Goal: Task Accomplishment & Management: Use online tool/utility

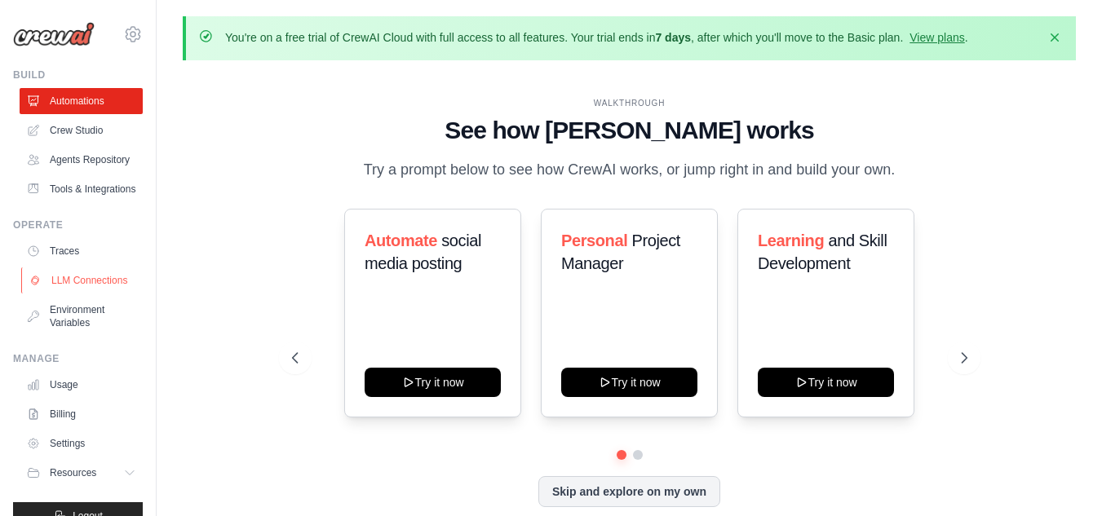
click at [83, 294] on link "LLM Connections" at bounding box center [82, 280] width 123 height 26
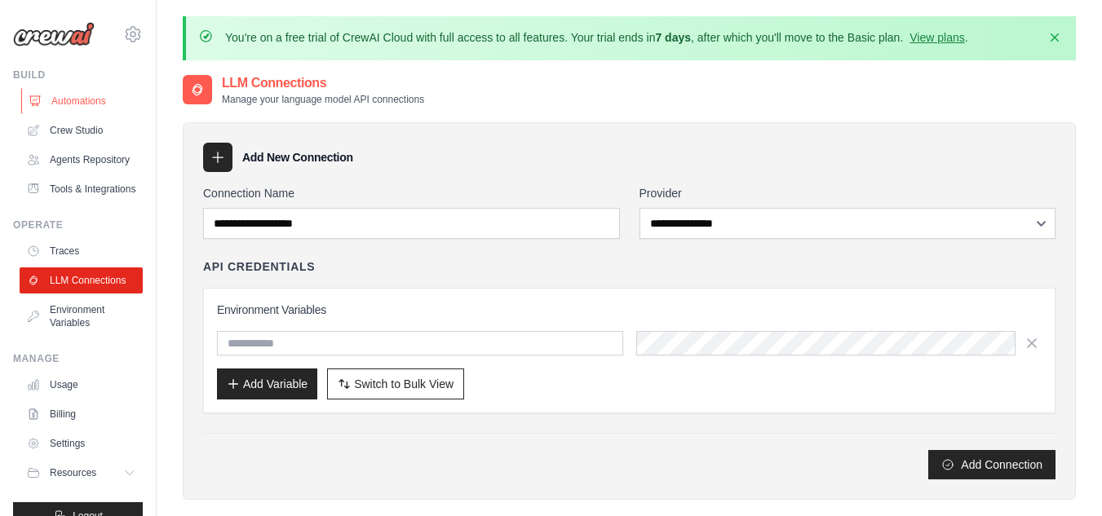
click at [74, 100] on link "Automations" at bounding box center [82, 101] width 123 height 26
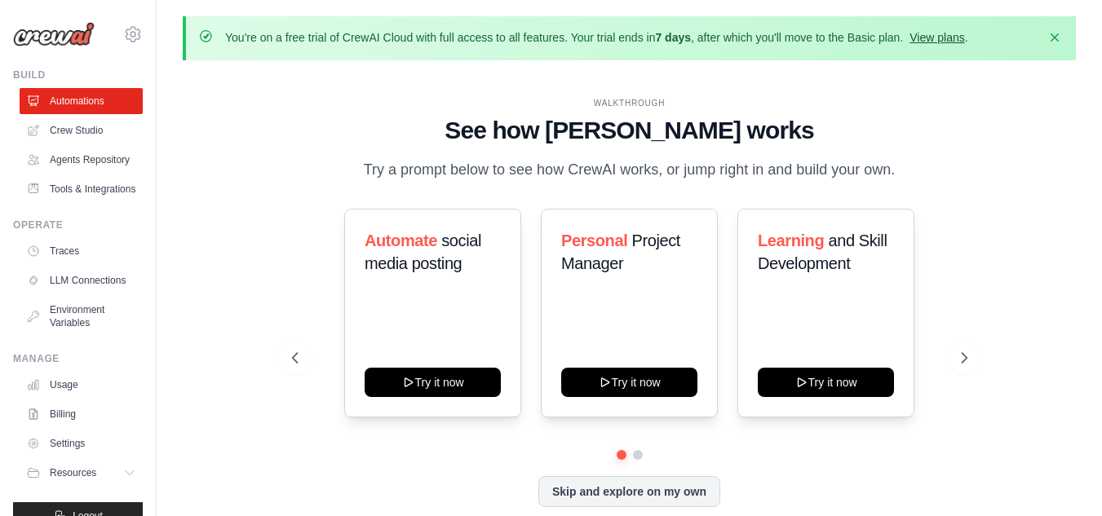
click at [948, 33] on link "View plans" at bounding box center [936, 37] width 55 height 13
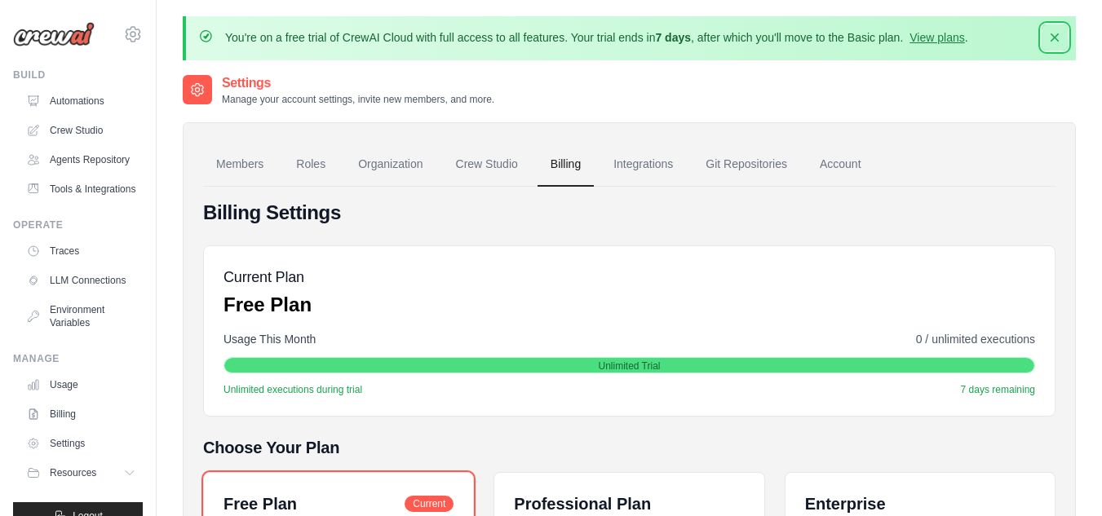
click at [1050, 41] on icon "button" at bounding box center [1054, 37] width 16 height 16
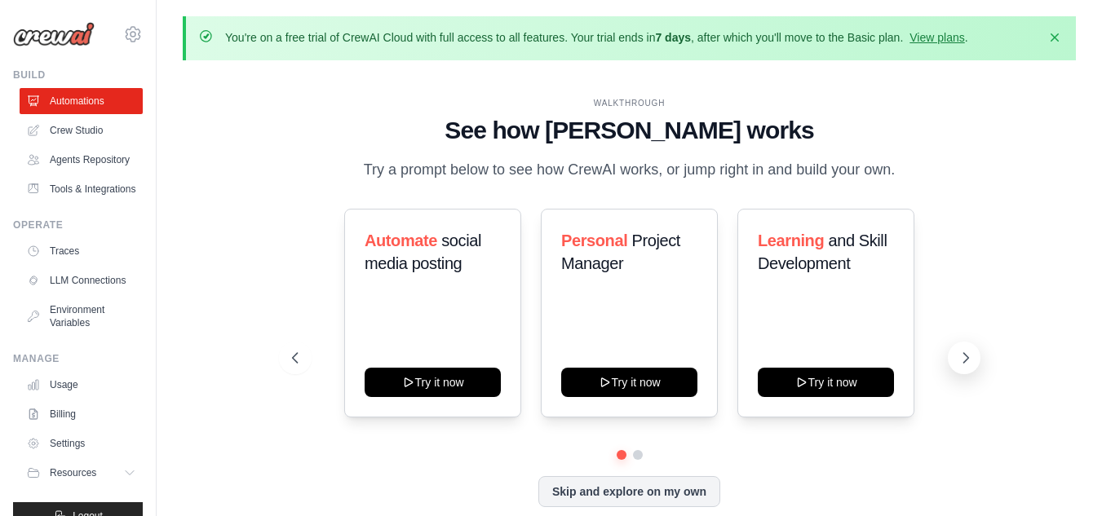
click at [966, 356] on icon at bounding box center [965, 358] width 5 height 10
click at [298, 361] on icon at bounding box center [293, 358] width 16 height 16
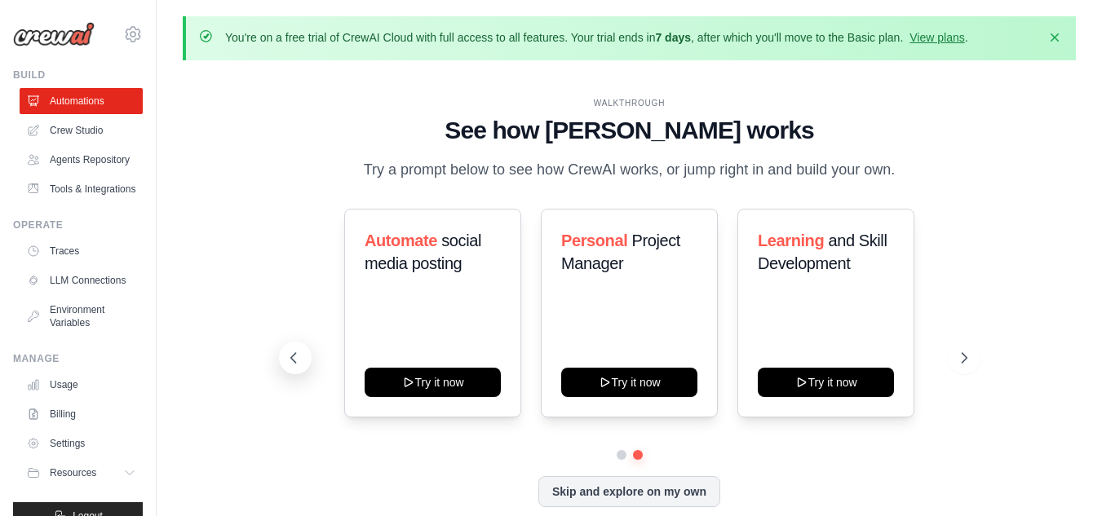
click at [298, 361] on icon at bounding box center [293, 358] width 16 height 16
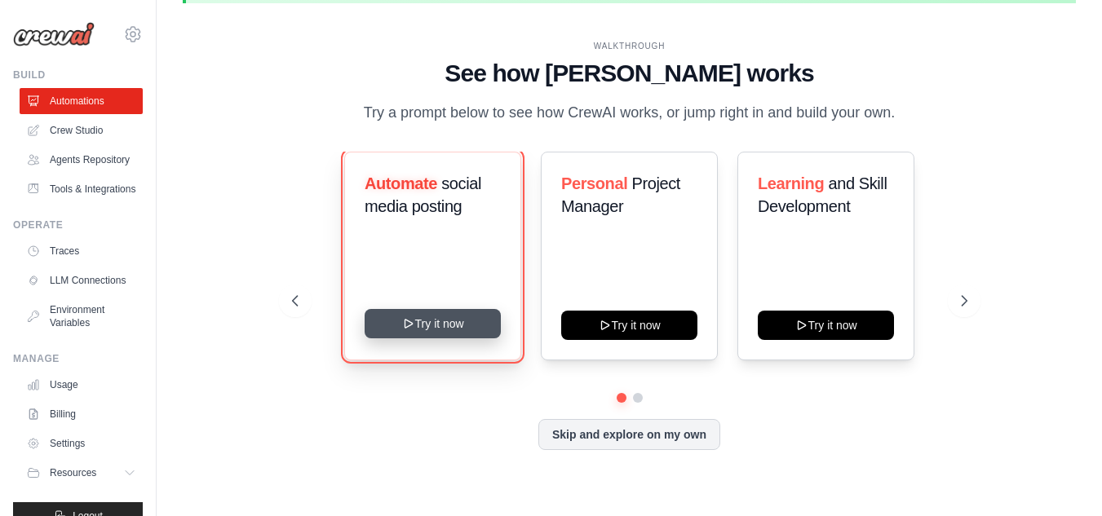
click at [421, 326] on button "Try it now" at bounding box center [433, 323] width 136 height 29
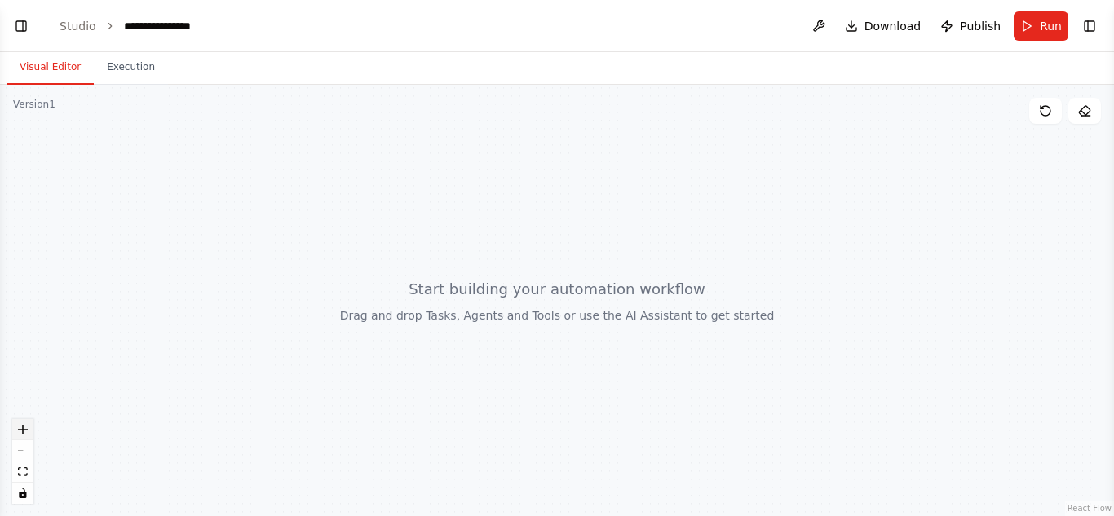
scroll to position [234, 0]
click at [28, 429] on button "zoom in" at bounding box center [22, 429] width 21 height 21
click at [828, 27] on button at bounding box center [819, 25] width 26 height 29
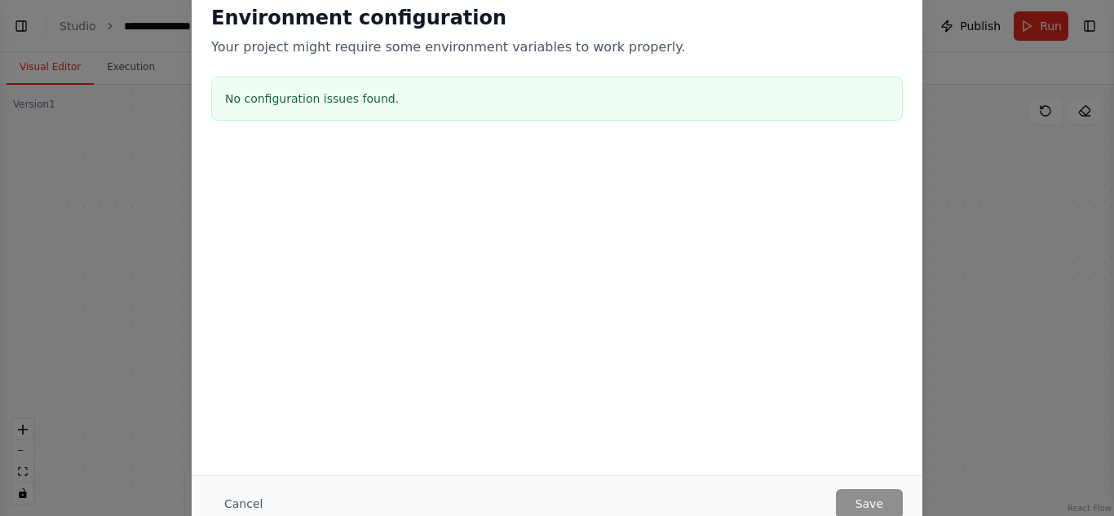
click at [825, 26] on h2 "Environment configuration" at bounding box center [557, 18] width 692 height 26
click at [250, 506] on button "Cancel" at bounding box center [243, 503] width 64 height 29
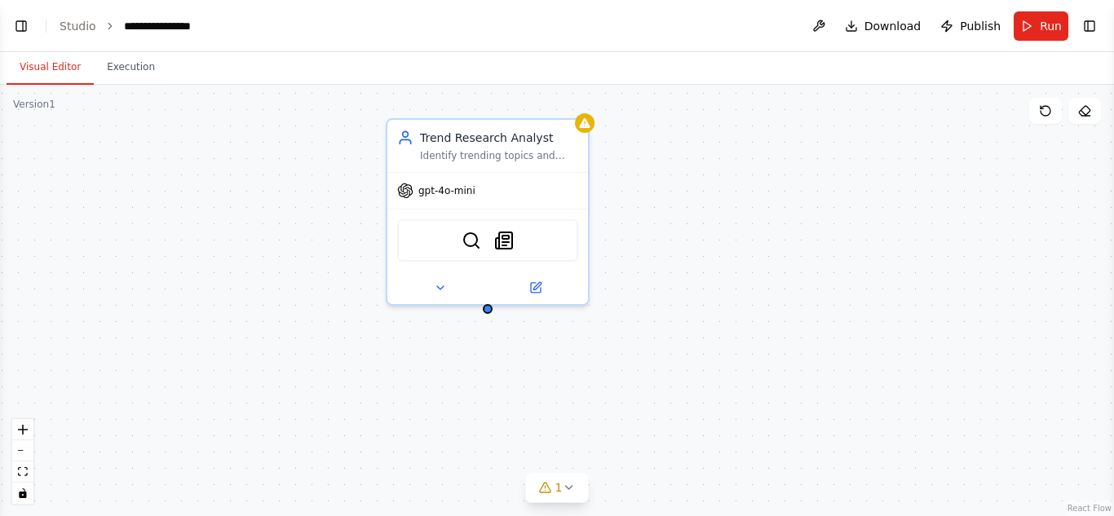
scroll to position [560, 0]
click at [486, 320] on div "Trend Research Analyst Identify trending topics and emerging conversations in {…" at bounding box center [557, 300] width 1114 height 431
click at [628, 339] on div "Trend Research Analyst Identify trending topics and emerging conversations in {…" at bounding box center [557, 300] width 1114 height 431
click at [634, 338] on div "Trend Research Analyst Identify trending topics and emerging conversations in {…" at bounding box center [557, 300] width 1114 height 431
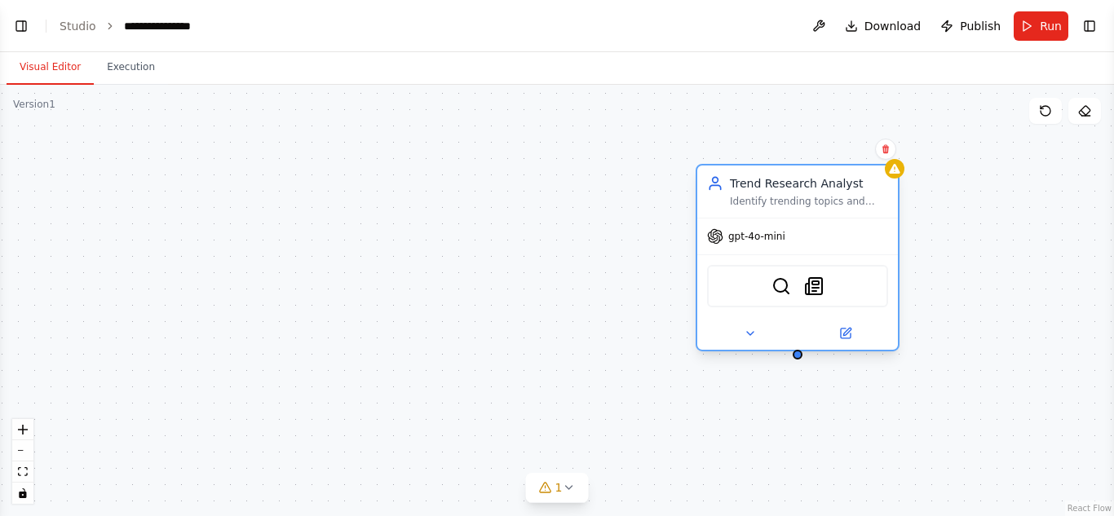
drag, startPoint x: 510, startPoint y: 258, endPoint x: 823, endPoint y: 313, distance: 318.0
click at [823, 313] on div "SerperDevTool SerplyNewsSearchTool" at bounding box center [797, 285] width 201 height 63
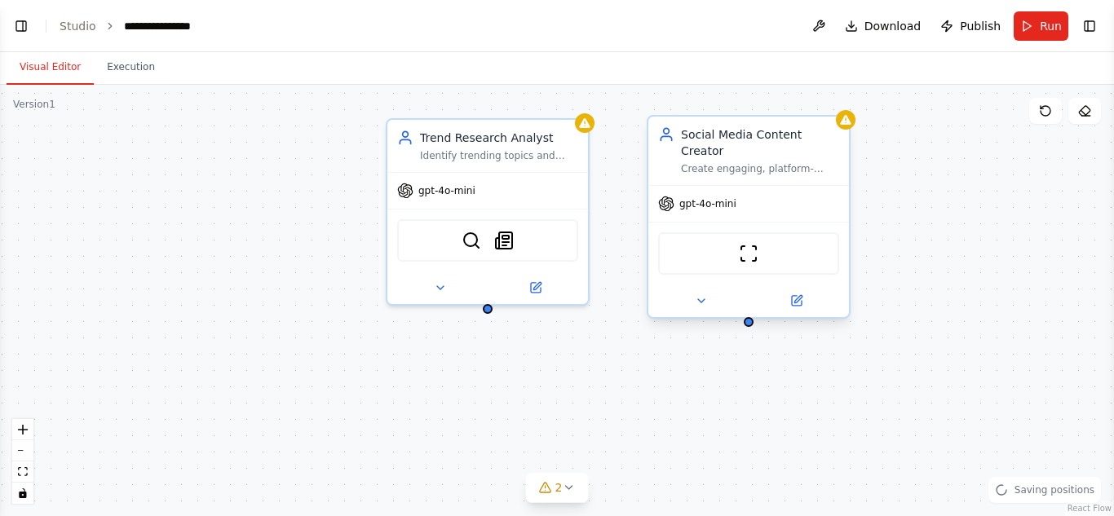
click at [847, 130] on div "Social Media Content Creator Create engaging, platform-optimized social media c…" at bounding box center [748, 151] width 201 height 69
click at [836, 107] on button at bounding box center [836, 100] width 21 height 21
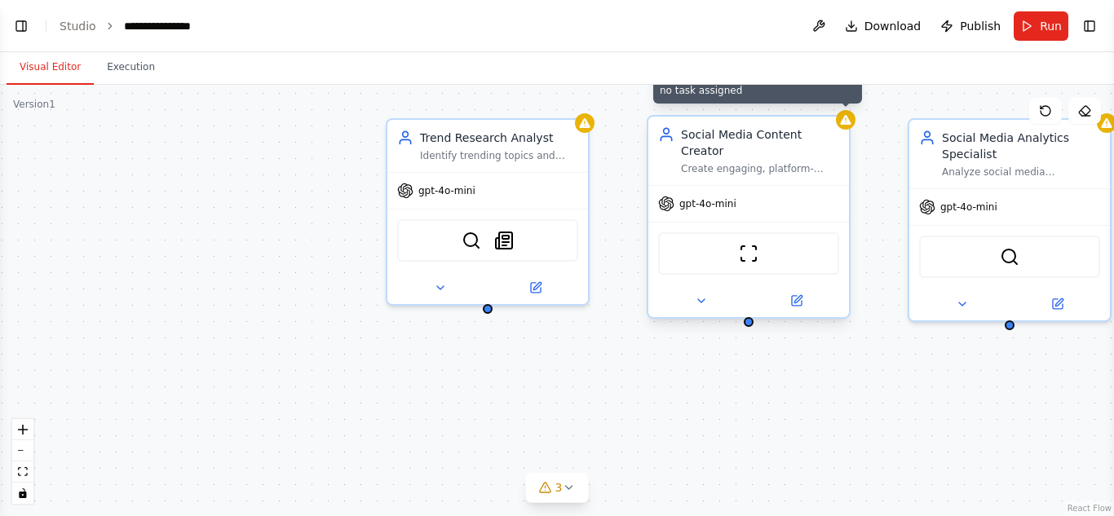
click at [850, 127] on div at bounding box center [846, 120] width 20 height 20
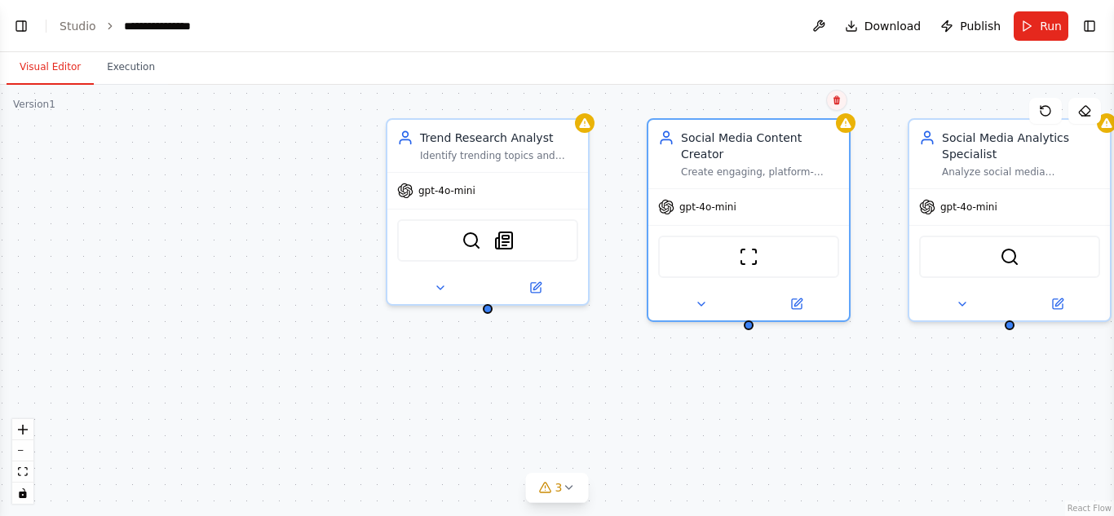
click at [836, 108] on button at bounding box center [836, 100] width 21 height 21
click at [808, 93] on button "Confirm" at bounding box center [791, 101] width 58 height 20
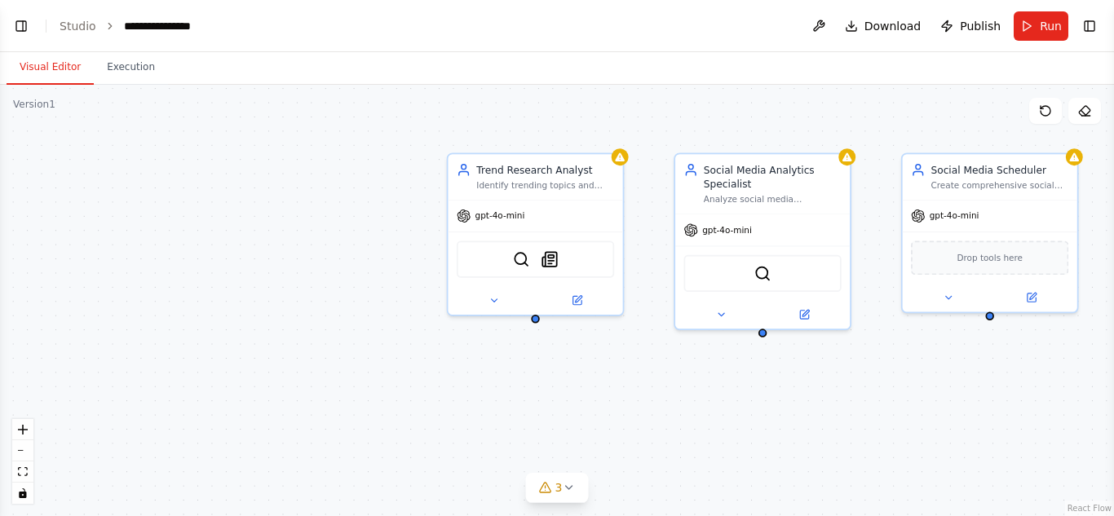
scroll to position [771, 0]
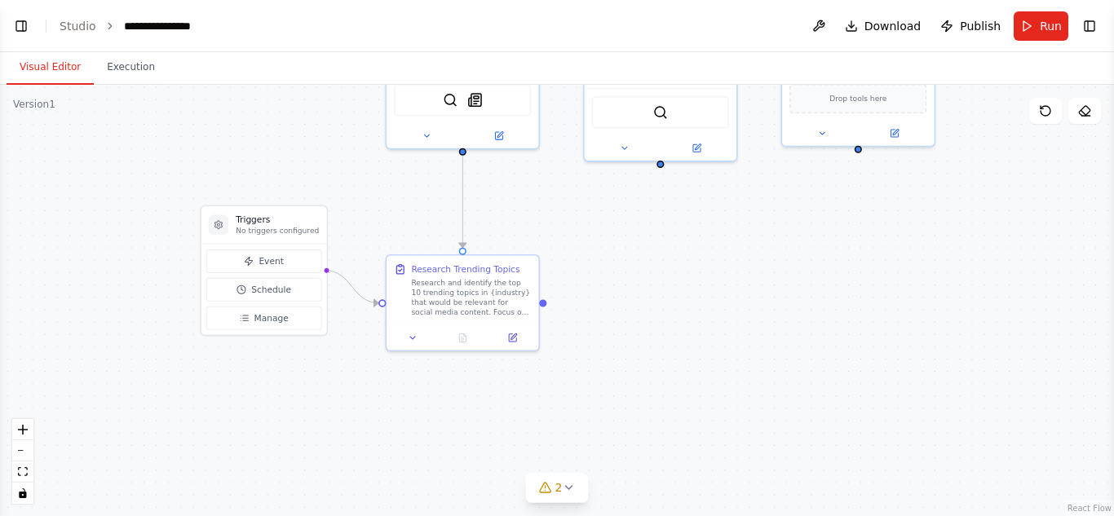
drag, startPoint x: 852, startPoint y: 447, endPoint x: 730, endPoint y: 259, distance: 223.9
click at [730, 259] on div ".deletable-edge-delete-btn { width: 20px; height: 20px; border: 0px solid #ffff…" at bounding box center [557, 300] width 1114 height 431
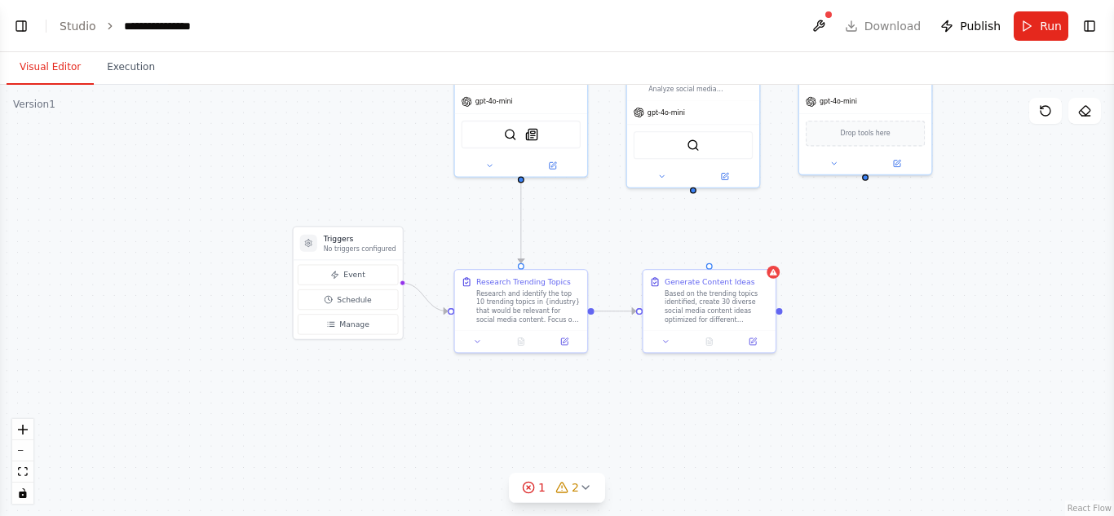
scroll to position [836, 0]
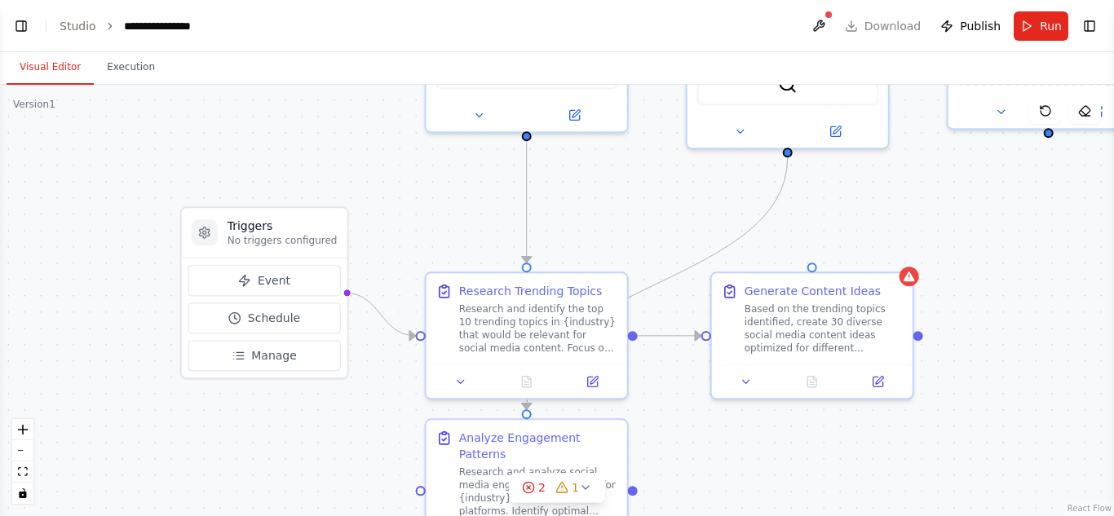
drag, startPoint x: 547, startPoint y: 431, endPoint x: 755, endPoint y: 490, distance: 216.3
click at [755, 490] on div ".deletable-edge-delete-btn { width: 20px; height: 20px; border: 0px solid #ffff…" at bounding box center [557, 300] width 1114 height 431
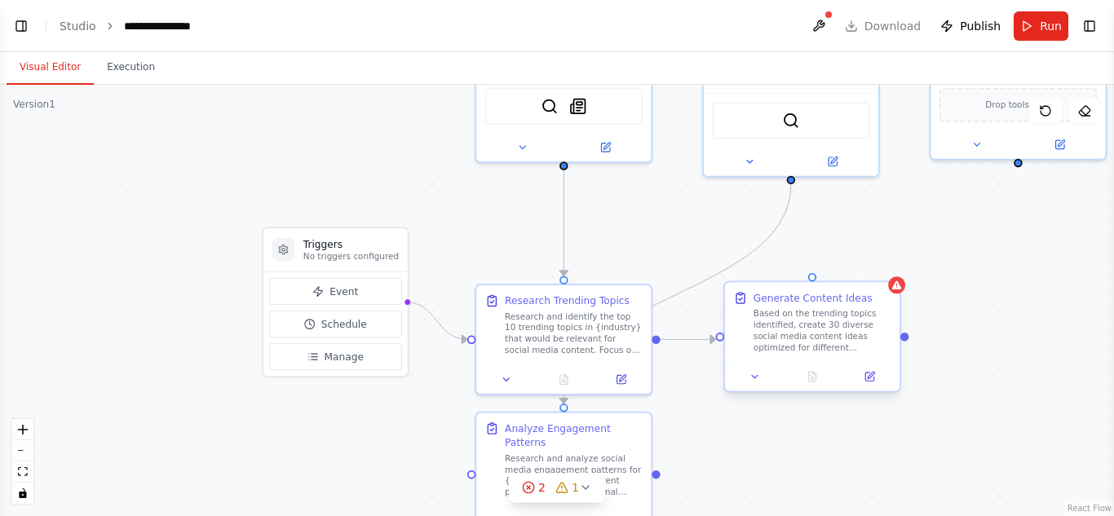
scroll to position [868, 0]
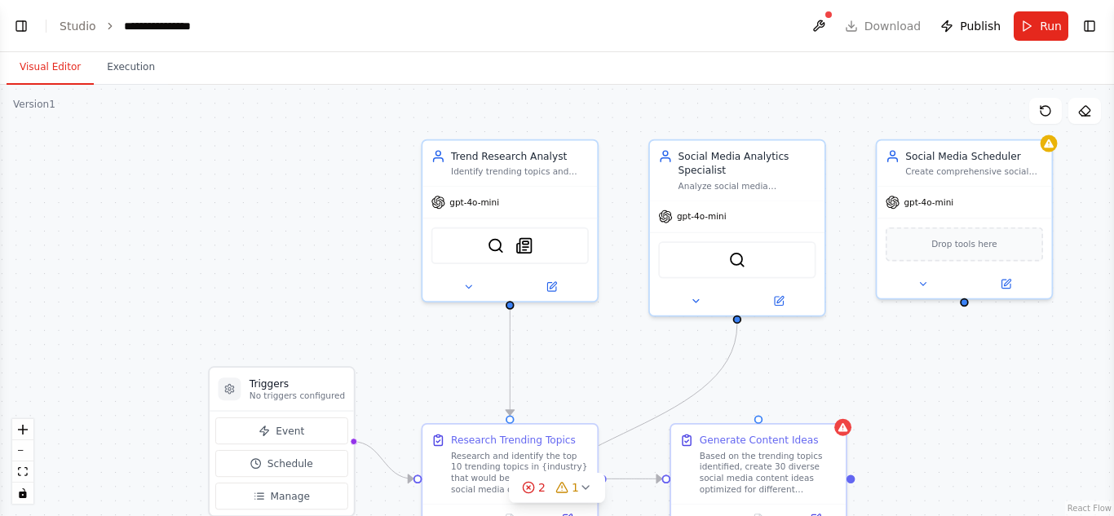
drag, startPoint x: 889, startPoint y: 249, endPoint x: 835, endPoint y: 394, distance: 154.8
click at [835, 394] on div ".deletable-edge-delete-btn { width: 20px; height: 20px; border: 0px solid #ffff…" at bounding box center [557, 300] width 1114 height 431
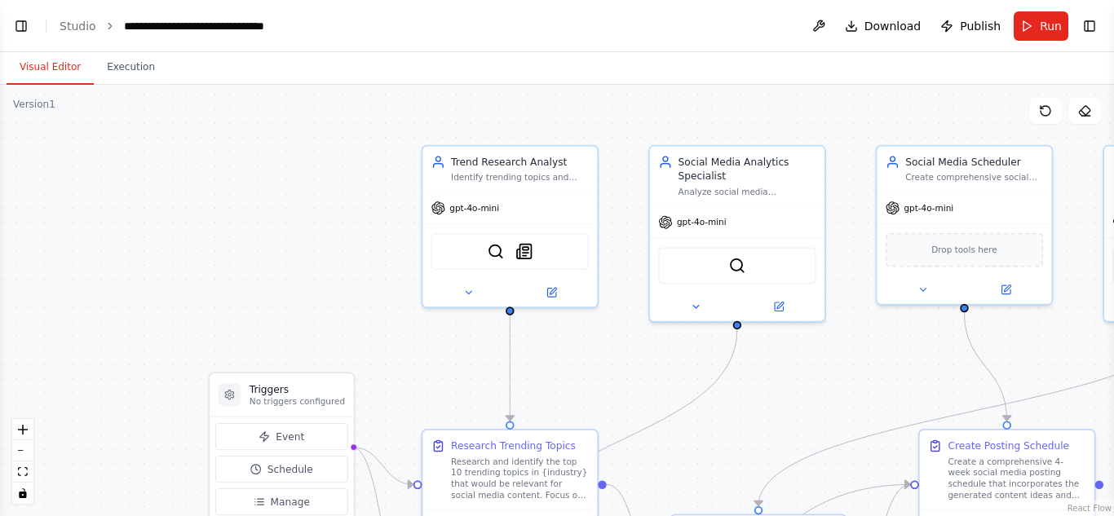
scroll to position [2260, 0]
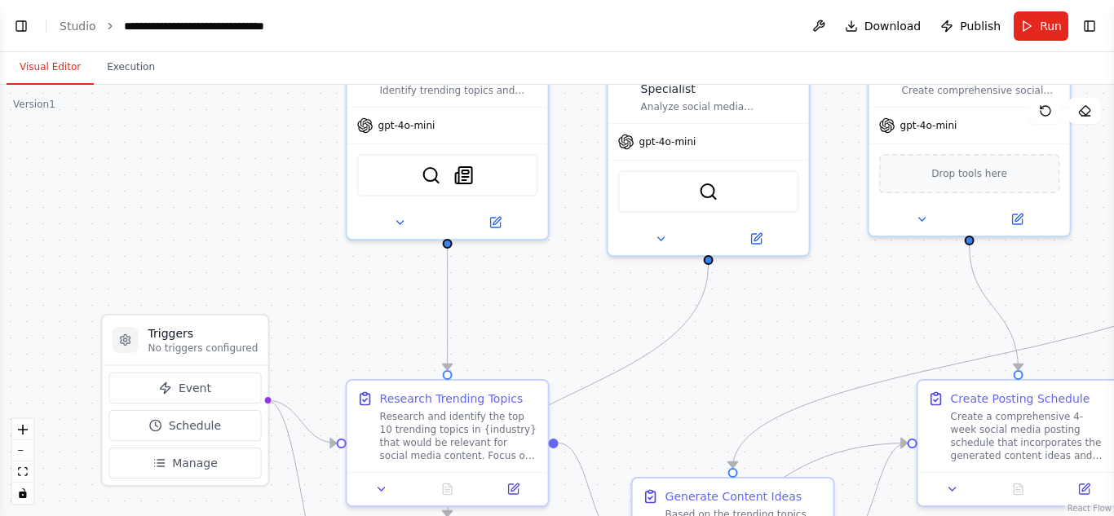
drag, startPoint x: 737, startPoint y: 393, endPoint x: 732, endPoint y: 365, distance: 29.0
click at [732, 365] on div ".deletable-edge-delete-btn { width: 20px; height: 20px; border: 0px solid #ffff…" at bounding box center [557, 300] width 1114 height 431
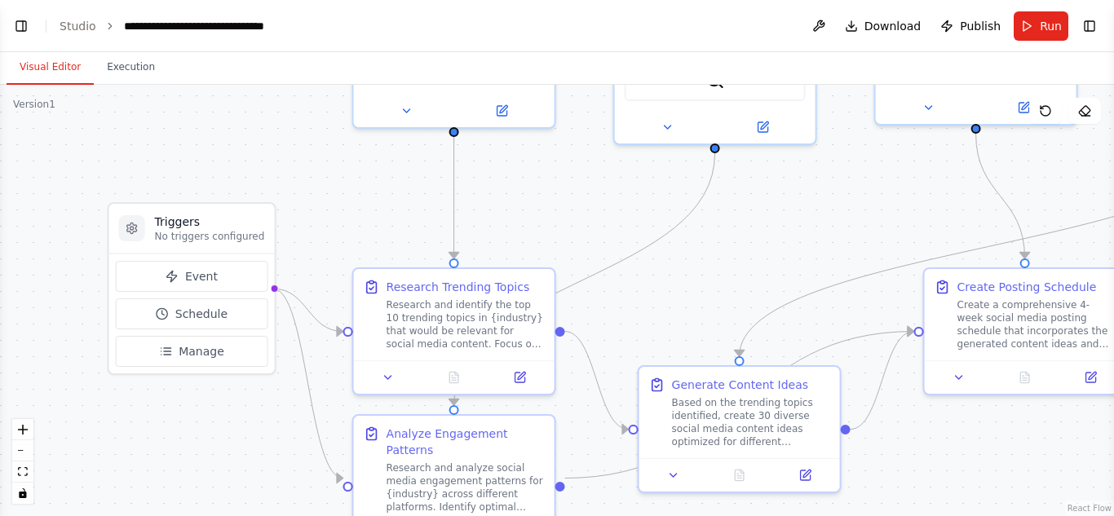
drag, startPoint x: 811, startPoint y: 362, endPoint x: 811, endPoint y: 232, distance: 129.7
click at [811, 232] on div ".deletable-edge-delete-btn { width: 20px; height: 20px; border: 0px solid #ffff…" at bounding box center [557, 300] width 1114 height 431
click at [904, 29] on span "Download" at bounding box center [892, 26] width 57 height 16
click at [213, 270] on button "Event" at bounding box center [192, 276] width 152 height 31
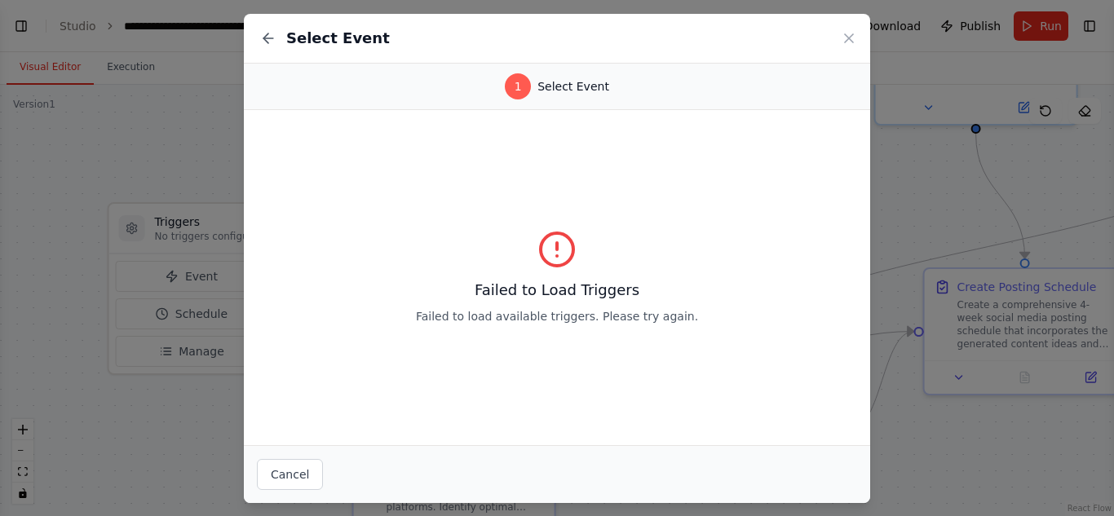
click at [891, 132] on div "Select Event 1 Select Event Failed to Load Triggers Failed to load available tr…" at bounding box center [557, 258] width 1114 height 516
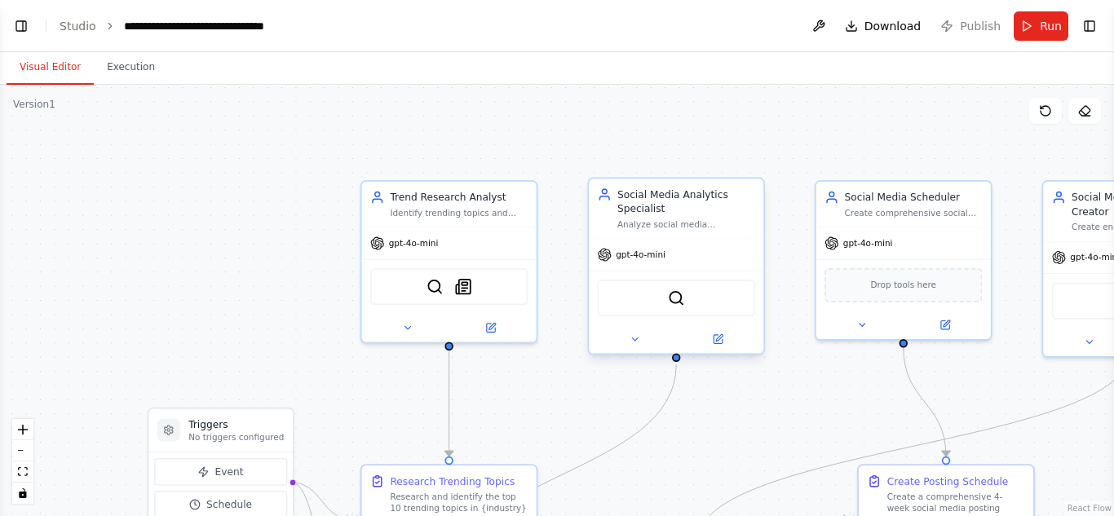
scroll to position [2128, 0]
click at [219, 475] on span "Event" at bounding box center [229, 472] width 29 height 14
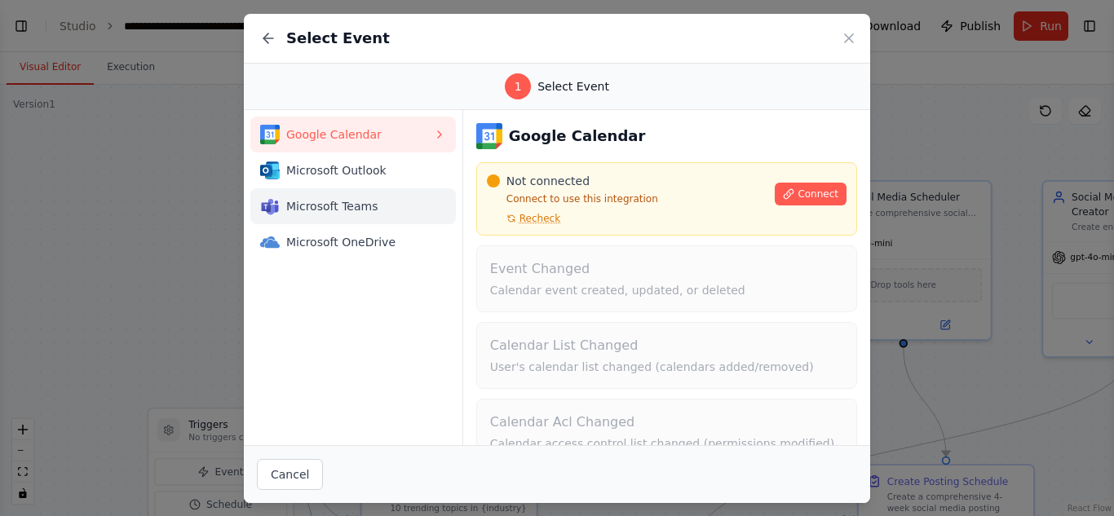
click at [355, 206] on span "Microsoft Teams" at bounding box center [359, 206] width 147 height 16
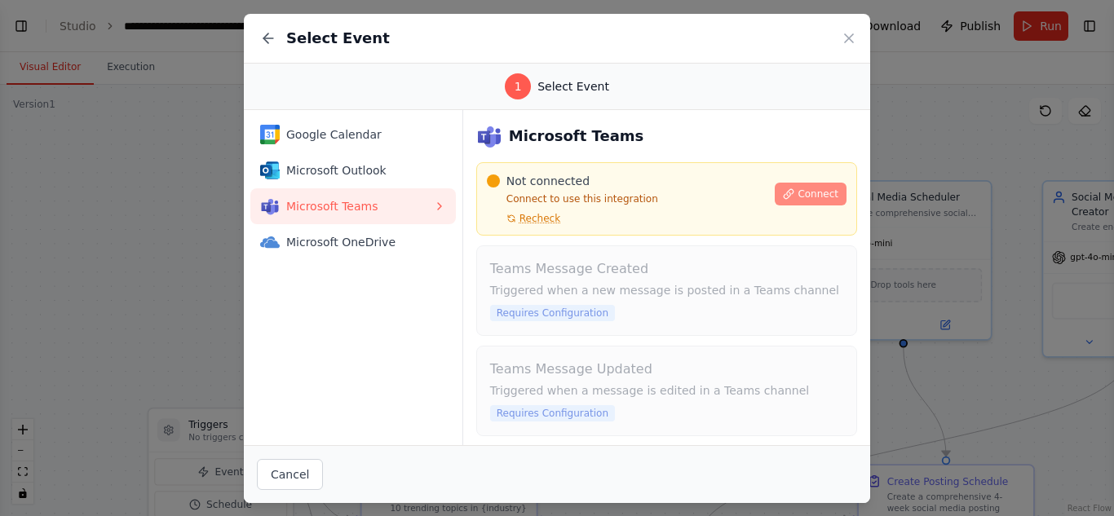
click at [812, 198] on span "Connect" at bounding box center [818, 194] width 41 height 13
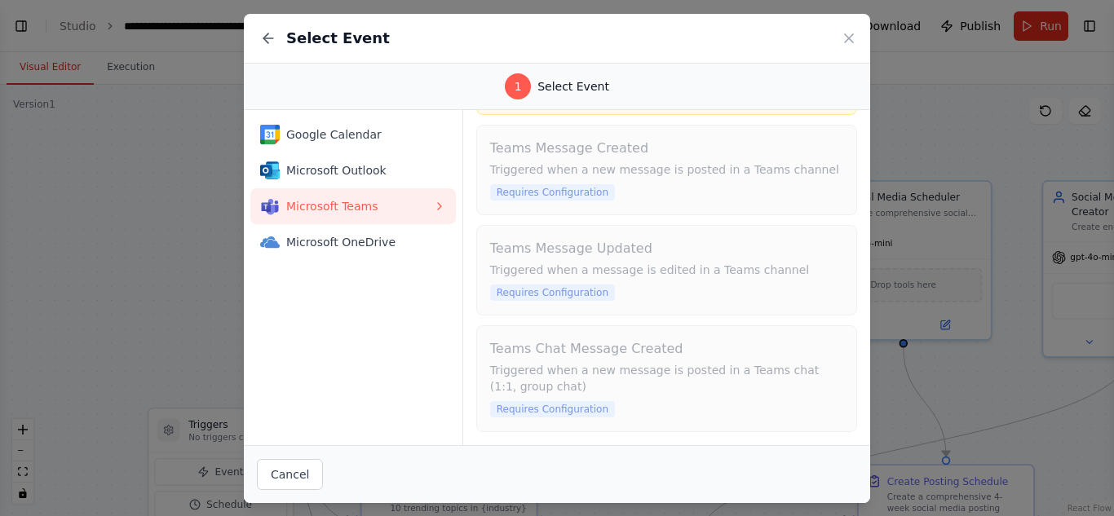
scroll to position [0, 0]
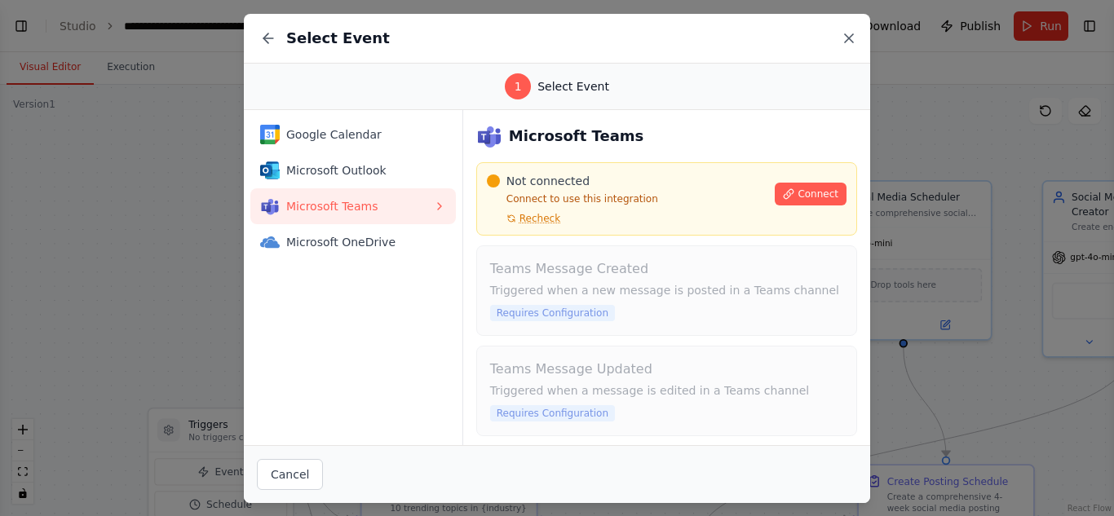
click at [843, 38] on icon at bounding box center [849, 38] width 16 height 16
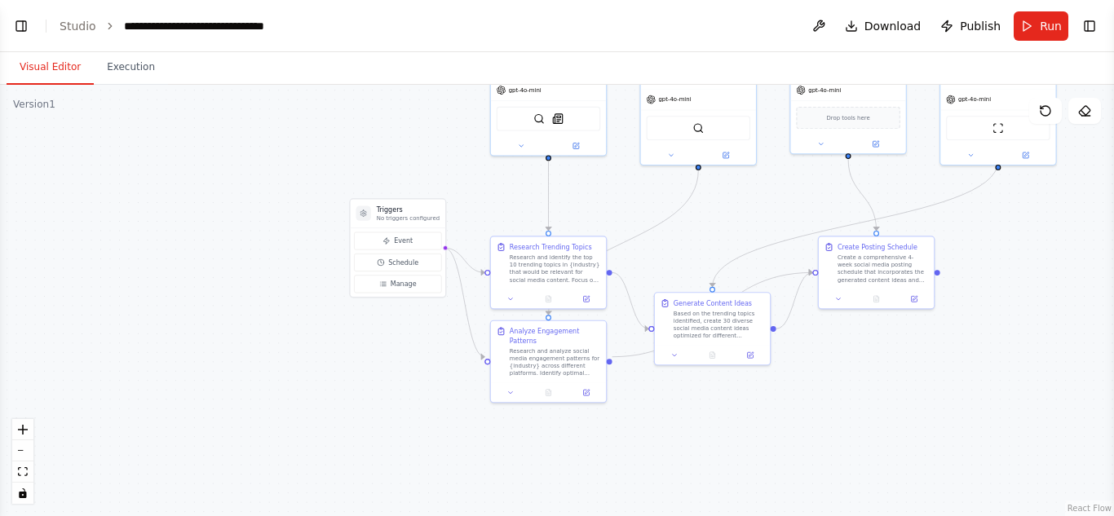
drag, startPoint x: 735, startPoint y: 392, endPoint x: 739, endPoint y: 233, distance: 159.1
click at [739, 233] on div ".deletable-edge-delete-btn { width: 20px; height: 20px; border: 0px solid #ffff…" at bounding box center [557, 300] width 1114 height 431
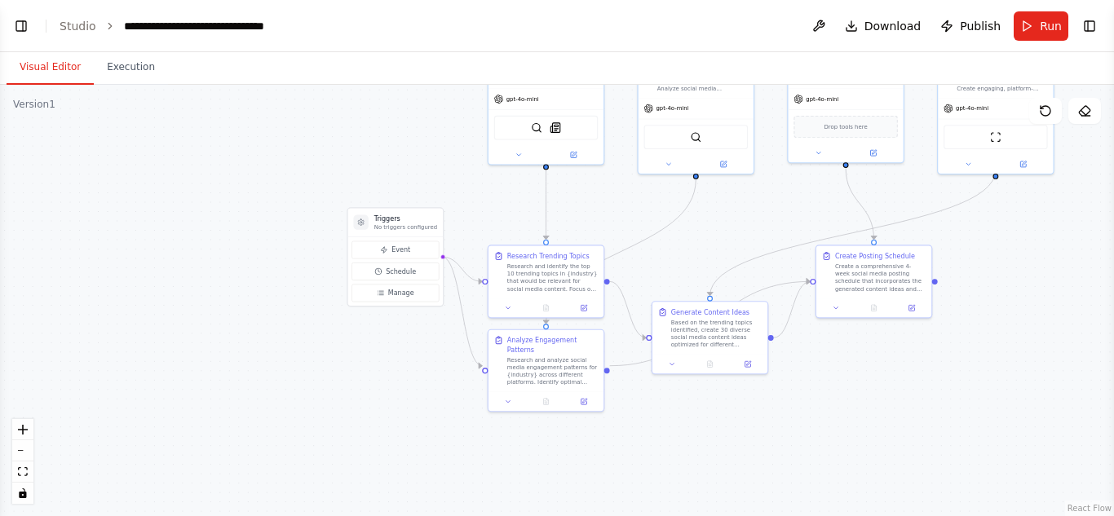
drag, startPoint x: 739, startPoint y: 233, endPoint x: 731, endPoint y: 263, distance: 31.1
click at [736, 245] on div ".deletable-edge-delete-btn { width: 20px; height: 20px; border: 0px solid #ffff…" at bounding box center [557, 300] width 1114 height 431
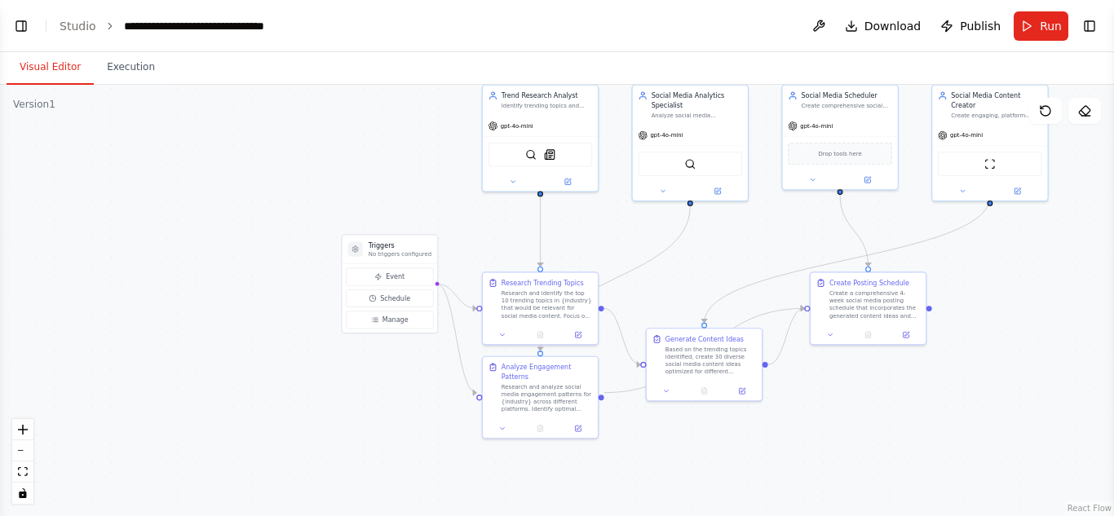
drag, startPoint x: 731, startPoint y: 263, endPoint x: 729, endPoint y: 277, distance: 14.1
click at [729, 277] on div ".deletable-edge-delete-btn { width: 20px; height: 20px; border: 0px solid #ffff…" at bounding box center [557, 300] width 1114 height 431
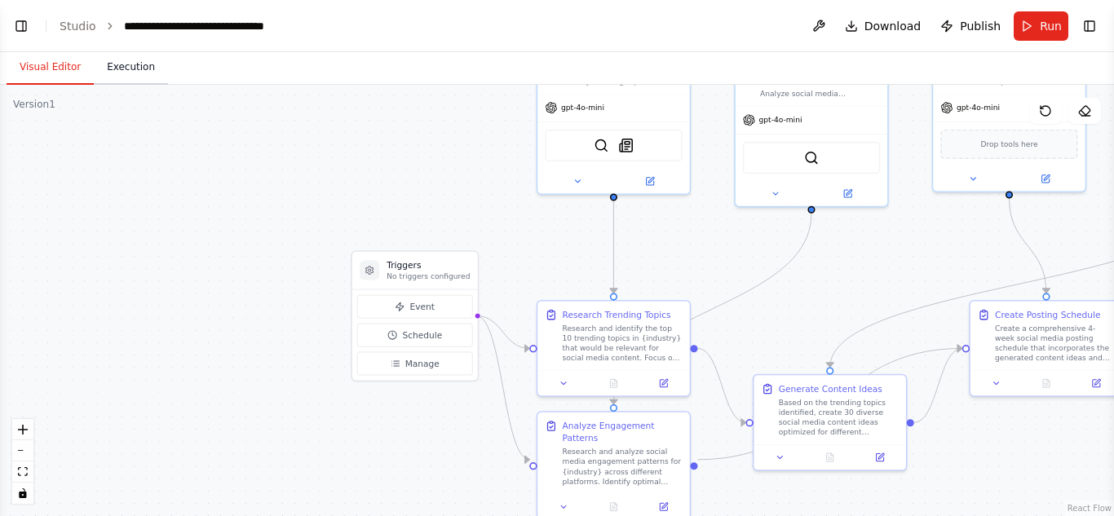
click at [129, 60] on button "Execution" at bounding box center [131, 68] width 74 height 34
click at [47, 65] on button "Visual Editor" at bounding box center [50, 68] width 87 height 34
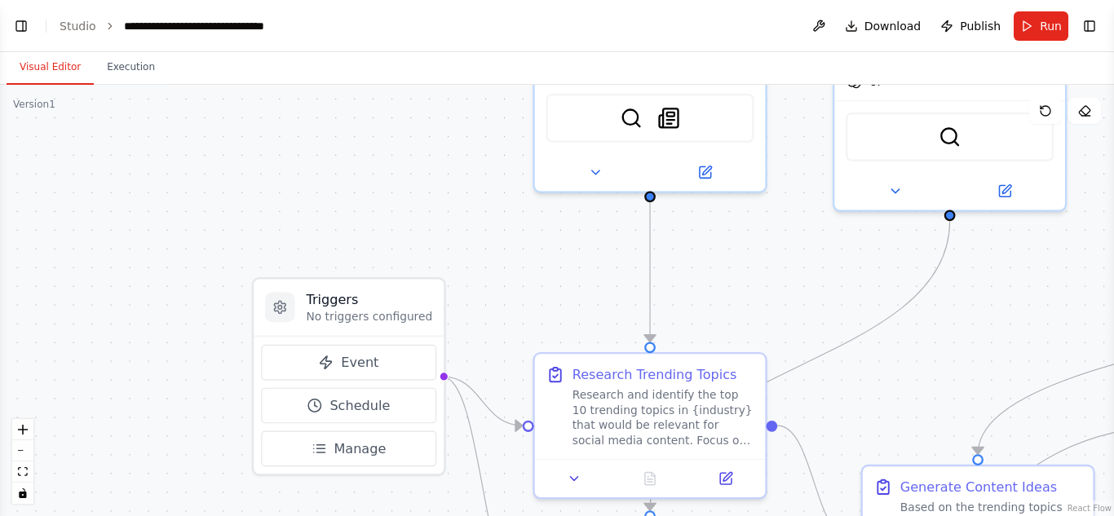
click at [826, 26] on button at bounding box center [819, 25] width 26 height 29
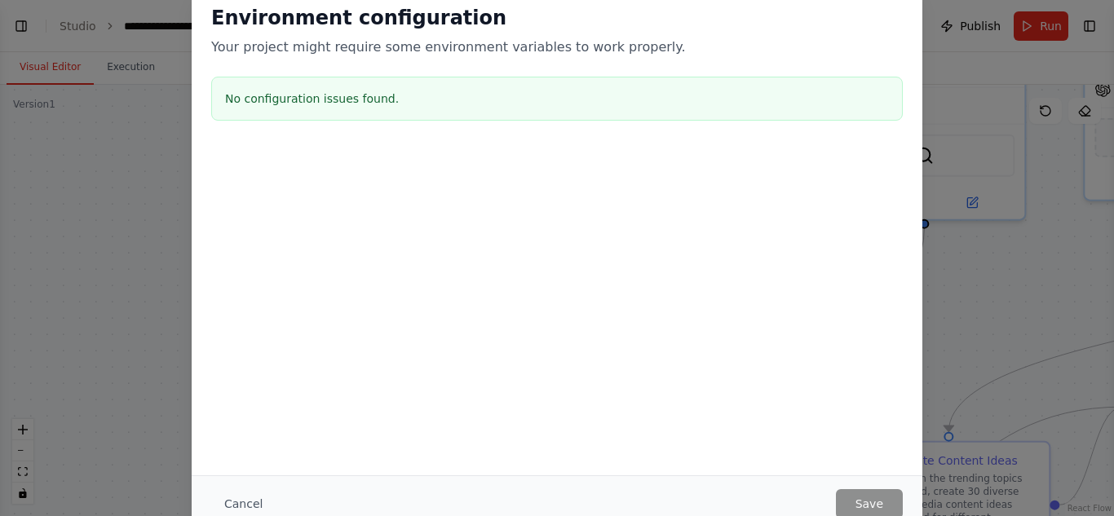
click at [985, 259] on div "Environment configuration Your project might require some environment variables…" at bounding box center [557, 258] width 1114 height 516
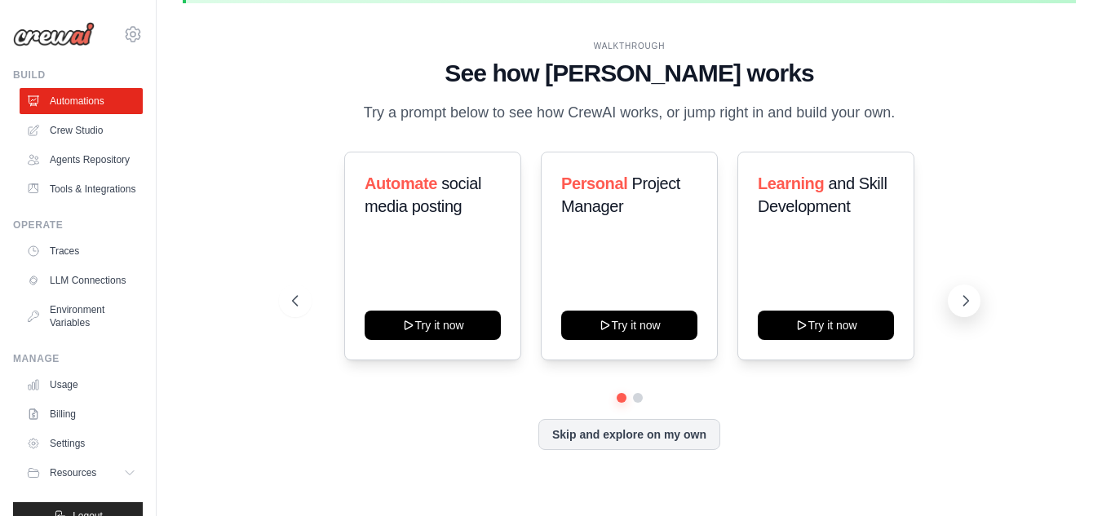
click at [965, 299] on icon at bounding box center [965, 301] width 16 height 16
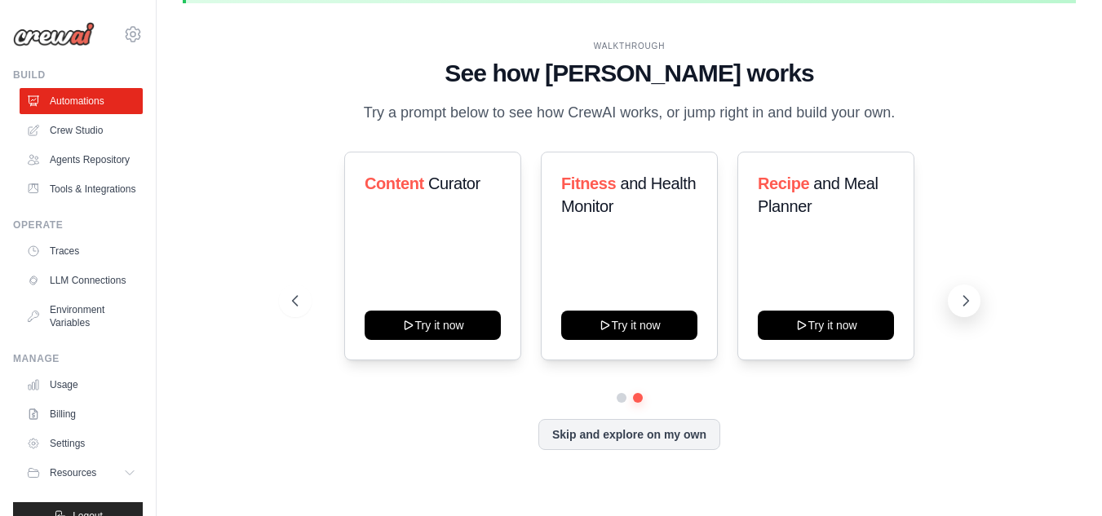
click at [965, 299] on icon at bounding box center [965, 301] width 16 height 16
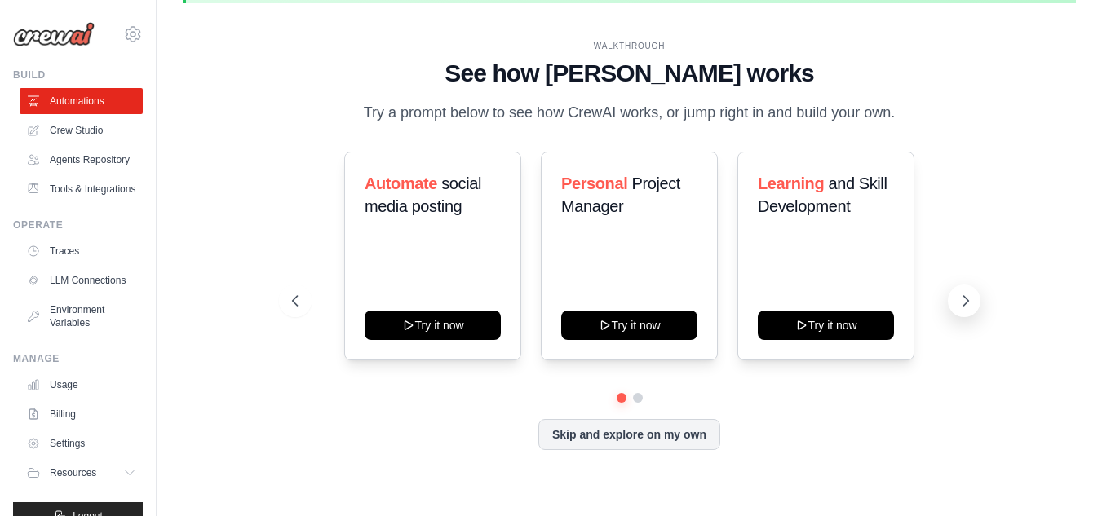
click at [965, 299] on icon at bounding box center [965, 301] width 16 height 16
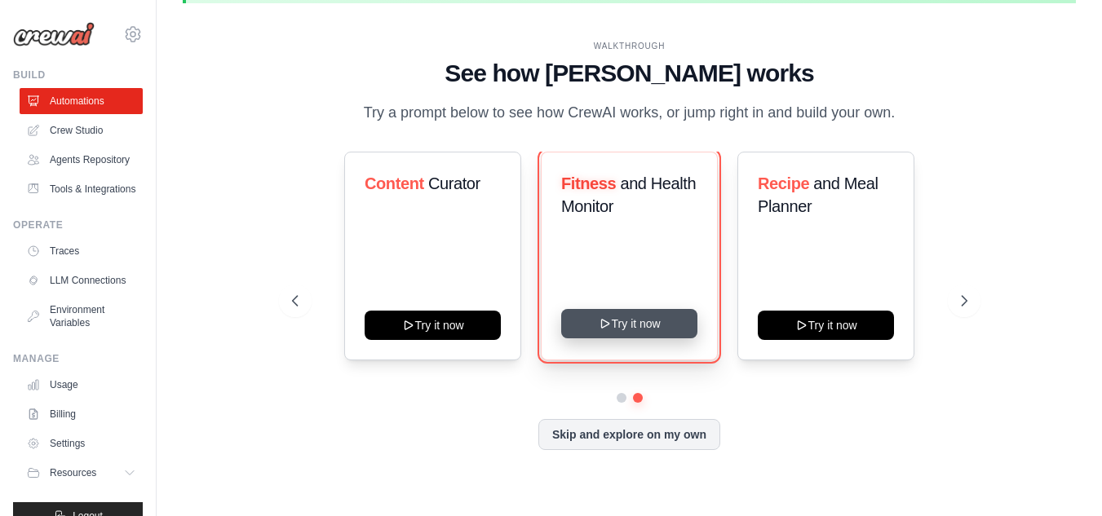
click at [656, 317] on button "Try it now" at bounding box center [629, 323] width 136 height 29
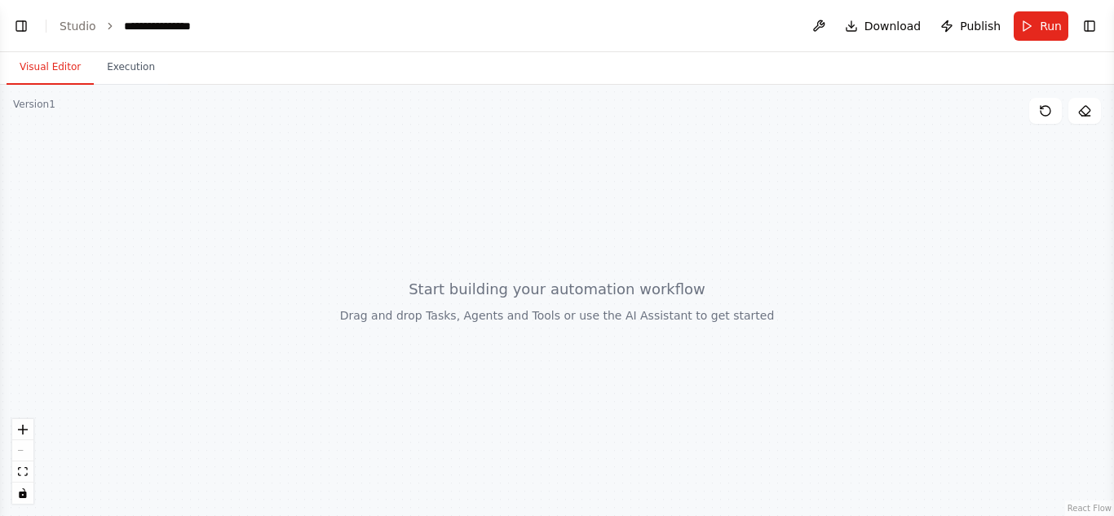
click at [570, 307] on div at bounding box center [557, 300] width 1114 height 431
drag, startPoint x: 529, startPoint y: 298, endPoint x: 534, endPoint y: 215, distance: 83.3
click at [534, 215] on div at bounding box center [557, 300] width 1114 height 431
drag, startPoint x: 563, startPoint y: 322, endPoint x: 642, endPoint y: 367, distance: 90.9
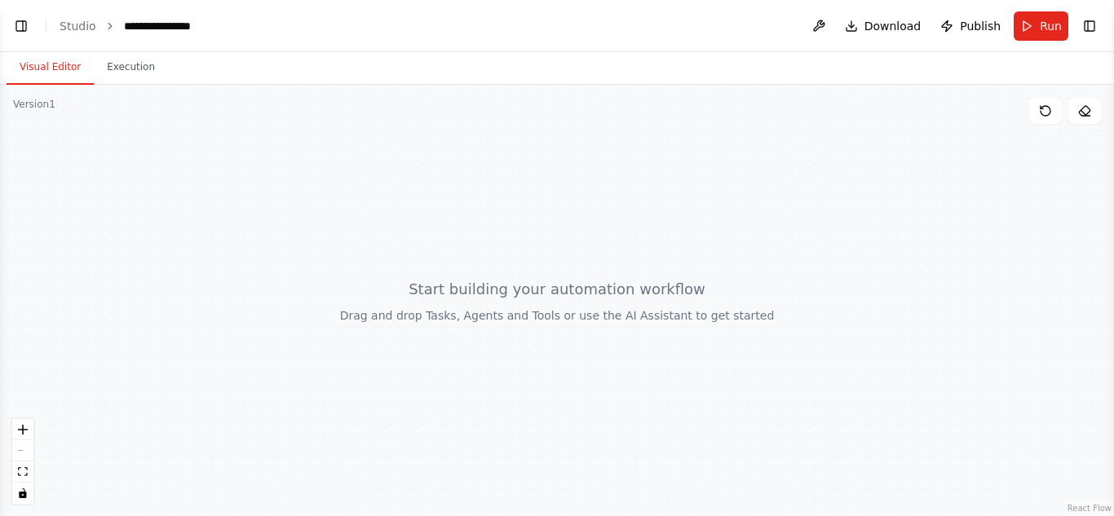
click at [642, 367] on div at bounding box center [557, 300] width 1114 height 431
click at [1089, 28] on button "Toggle Right Sidebar" at bounding box center [1089, 26] width 23 height 23
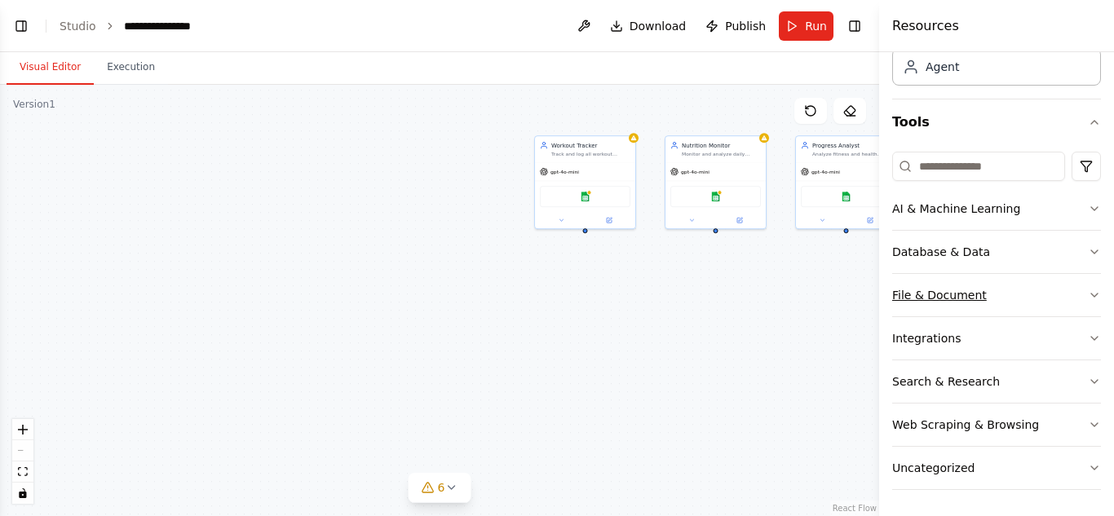
scroll to position [446, 0]
click at [1088, 470] on icon "button" at bounding box center [1094, 468] width 13 height 13
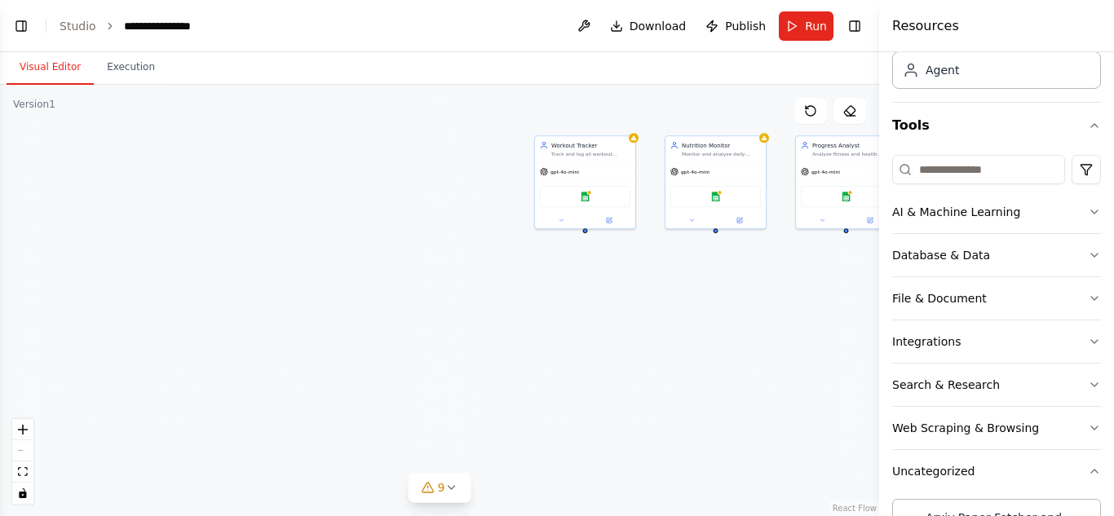
scroll to position [0, 0]
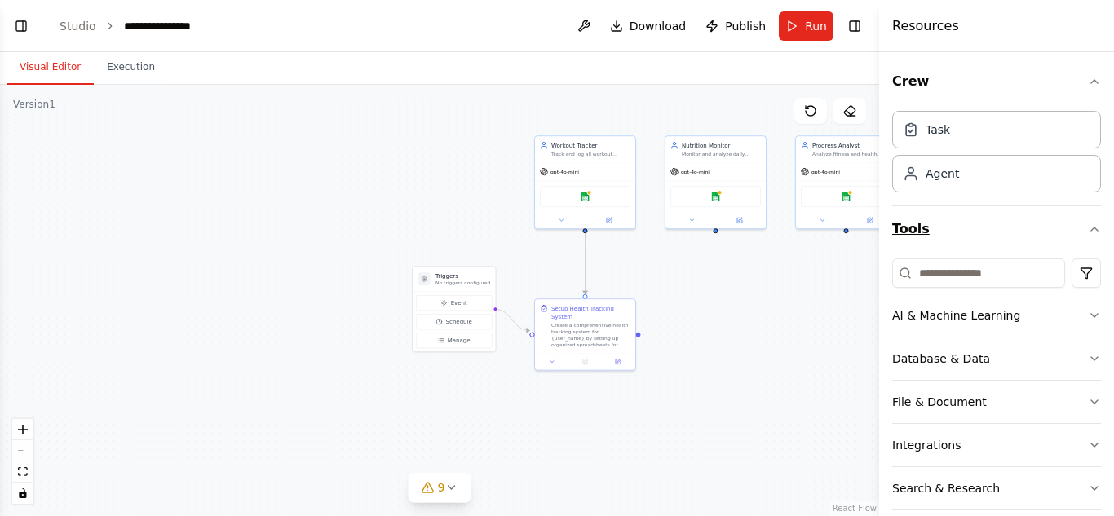
click at [1088, 231] on icon "button" at bounding box center [1094, 229] width 13 height 13
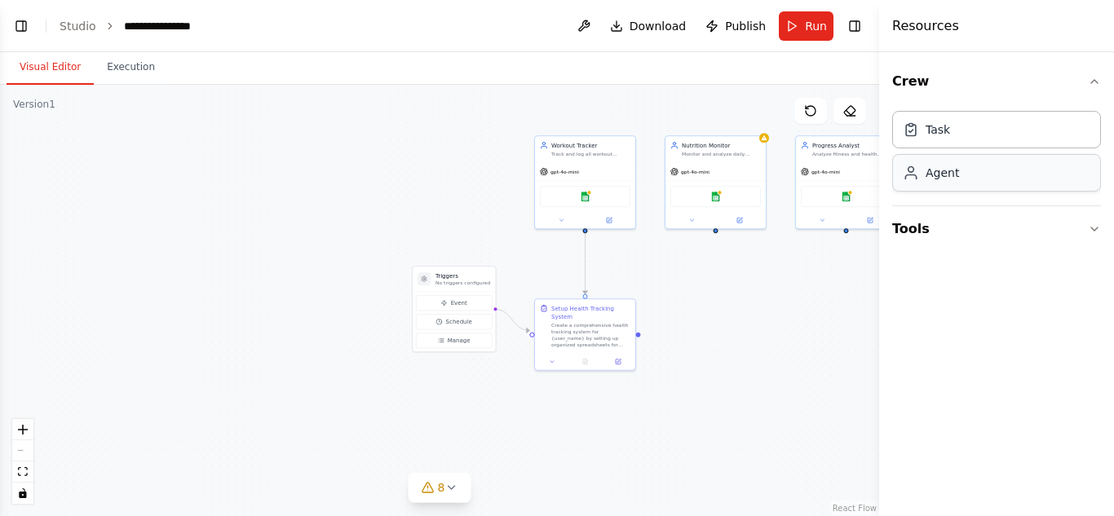
scroll to position [612, 0]
click at [974, 175] on div "Agent" at bounding box center [996, 173] width 209 height 38
click at [854, 28] on button "Toggle Right Sidebar" at bounding box center [854, 26] width 23 height 23
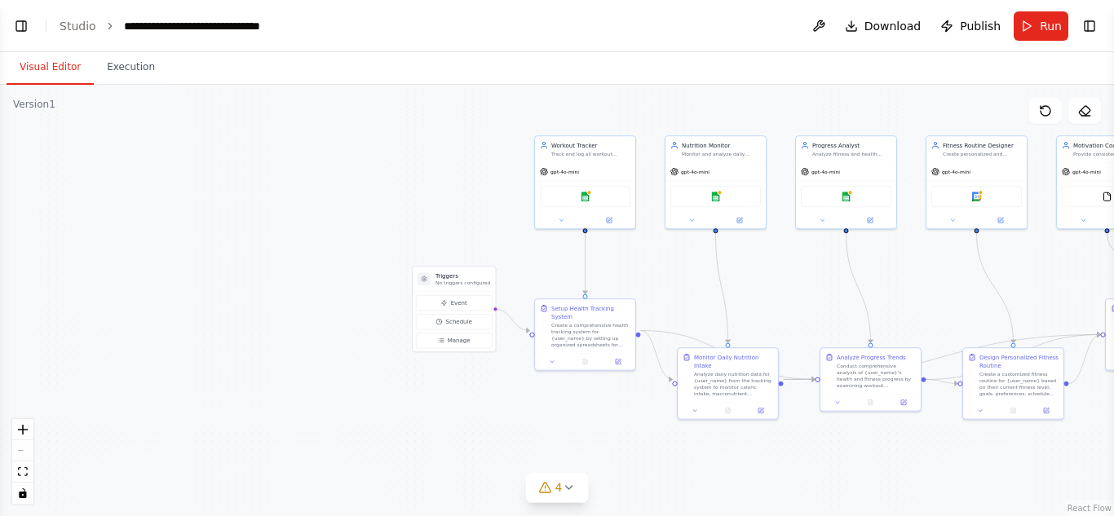
scroll to position [1045, 0]
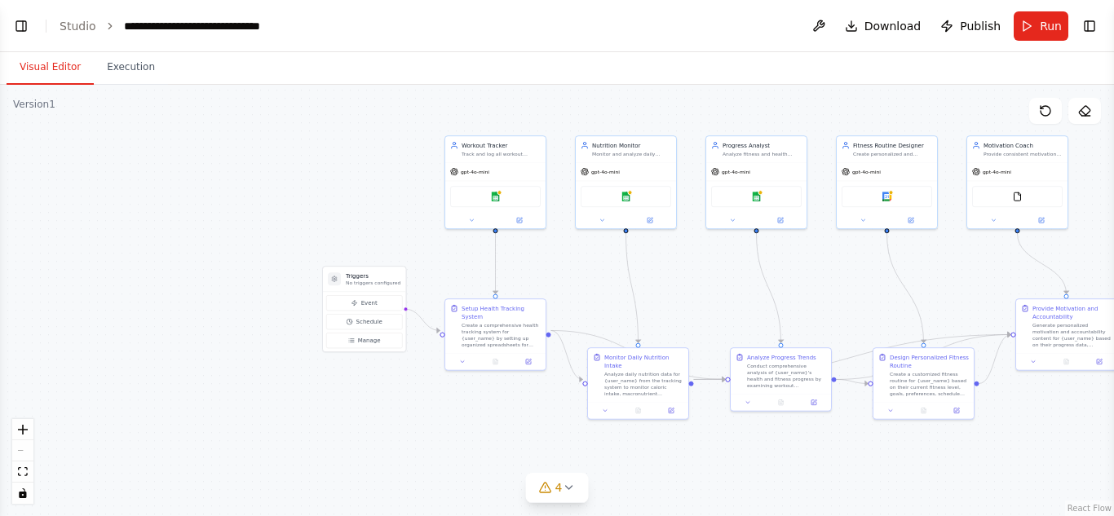
drag, startPoint x: 761, startPoint y: 111, endPoint x: 622, endPoint y: 111, distance: 138.6
click at [623, 111] on div ".deletable-edge-delete-btn { width: 20px; height: 20px; border: 0px solid #ffff…" at bounding box center [557, 300] width 1114 height 431
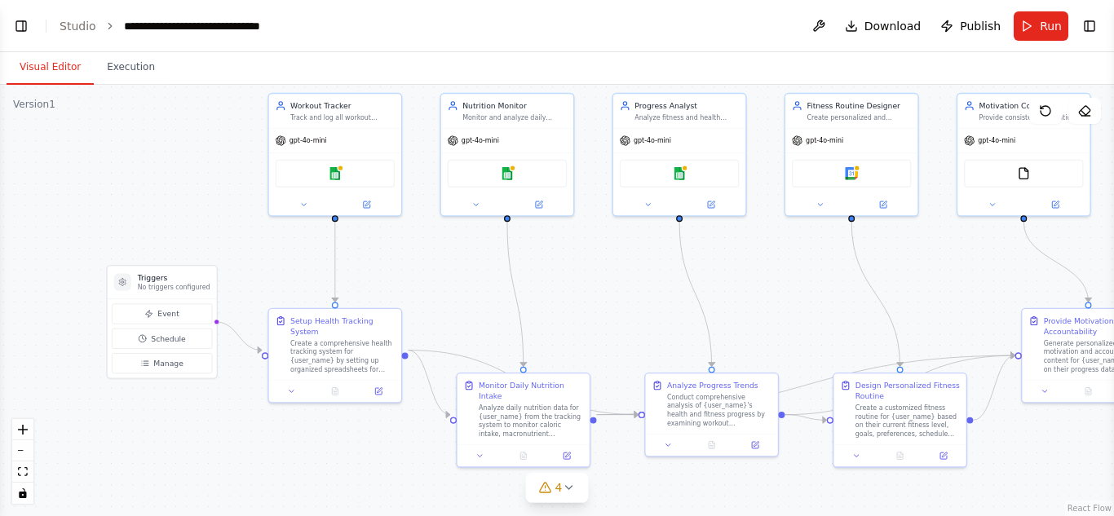
drag, startPoint x: 654, startPoint y: 328, endPoint x: 689, endPoint y: 327, distance: 35.1
click at [689, 327] on div ".deletable-edge-delete-btn { width: 20px; height: 20px; border: 0px solid #ffff…" at bounding box center [557, 300] width 1114 height 431
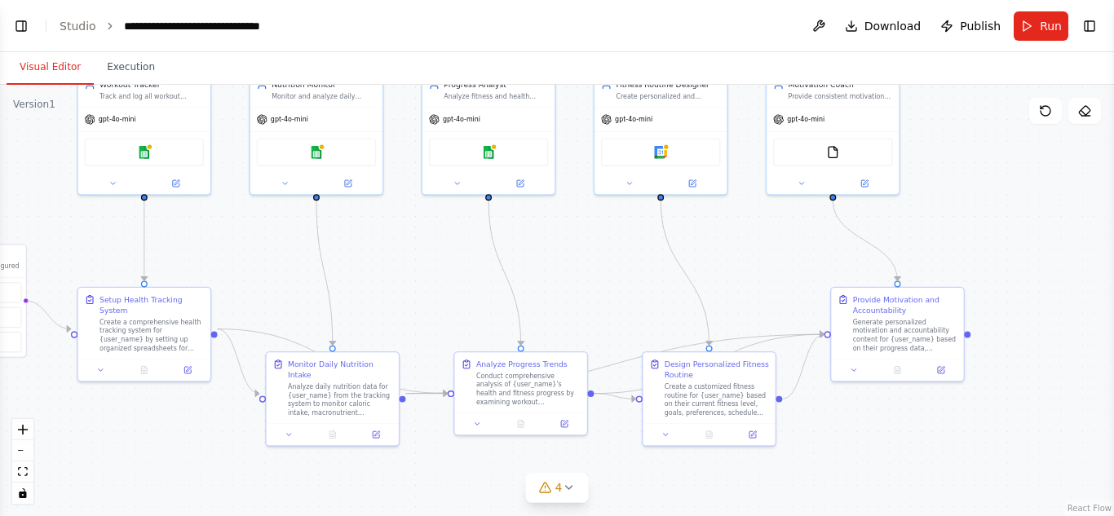
drag, startPoint x: 807, startPoint y: 303, endPoint x: 617, endPoint y: 281, distance: 192.0
click at [617, 281] on div ".deletable-edge-delete-btn { width: 20px; height: 20px; border: 0px solid #ffff…" at bounding box center [557, 300] width 1114 height 431
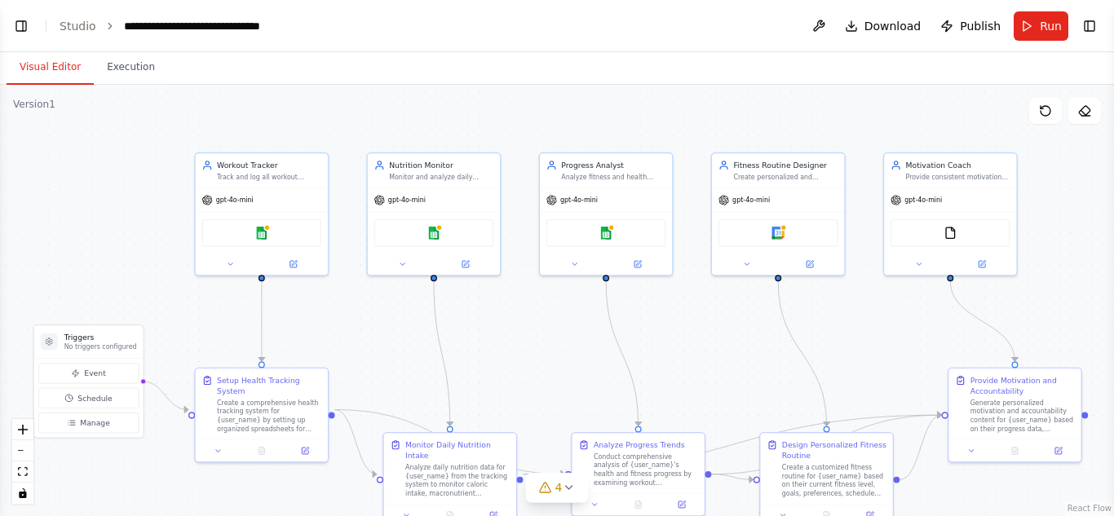
drag, startPoint x: 778, startPoint y: 241, endPoint x: 895, endPoint y: 322, distance: 142.5
click at [895, 322] on div ".deletable-edge-delete-btn { width: 20px; height: 20px; border: 0px solid #ffff…" at bounding box center [557, 300] width 1114 height 431
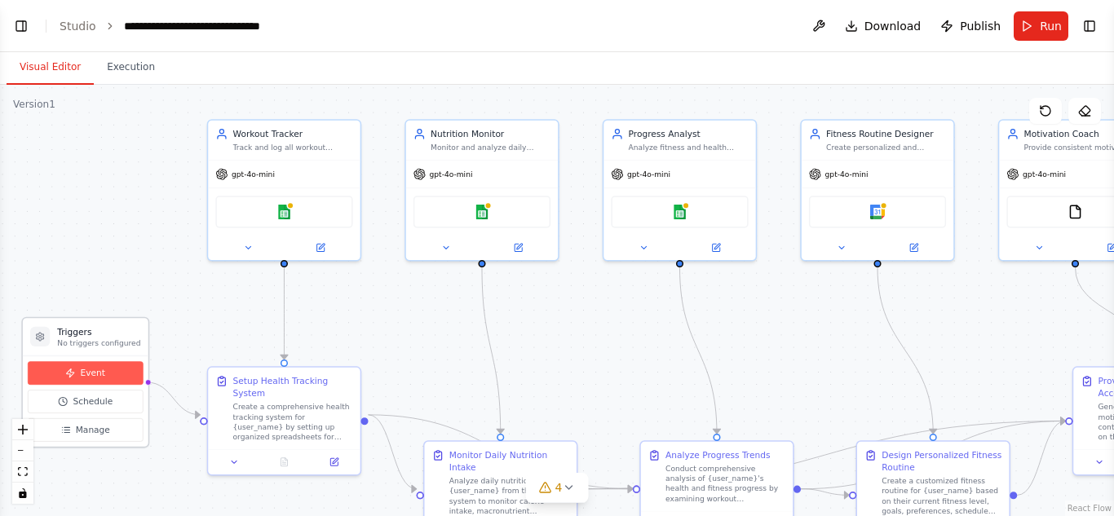
click at [110, 375] on button "Event" at bounding box center [86, 373] width 116 height 24
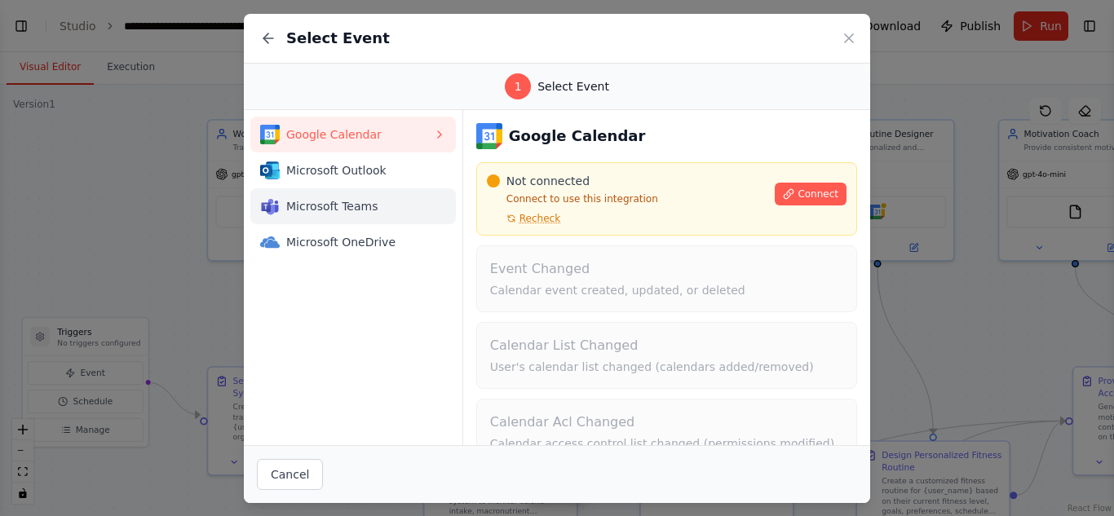
click at [340, 202] on span "Microsoft Teams" at bounding box center [359, 206] width 147 height 16
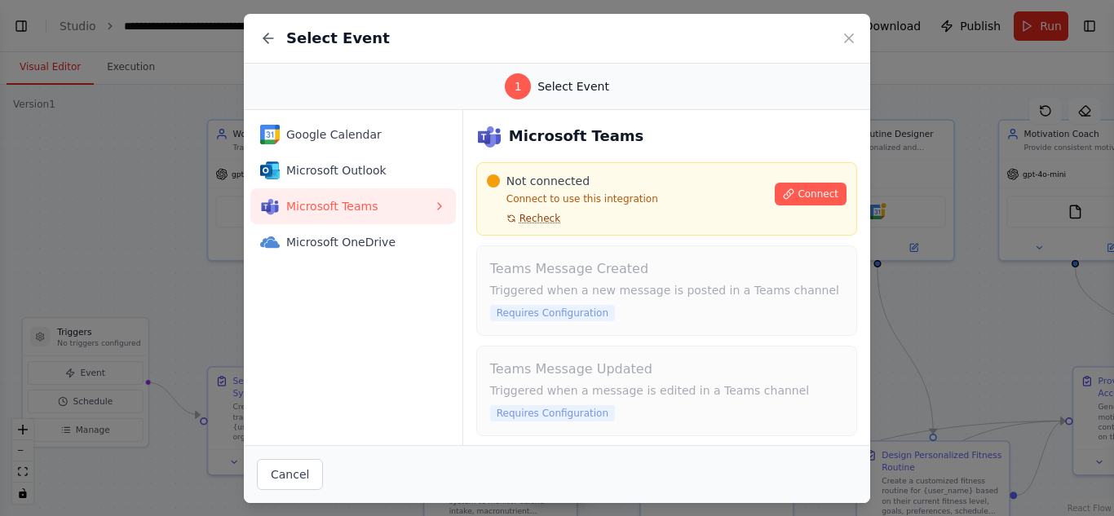
click at [535, 218] on span "Recheck" at bounding box center [539, 218] width 41 height 13
click at [807, 195] on span "Connect" at bounding box center [818, 194] width 41 height 13
click at [352, 138] on span "Google Calendar" at bounding box center [359, 134] width 147 height 16
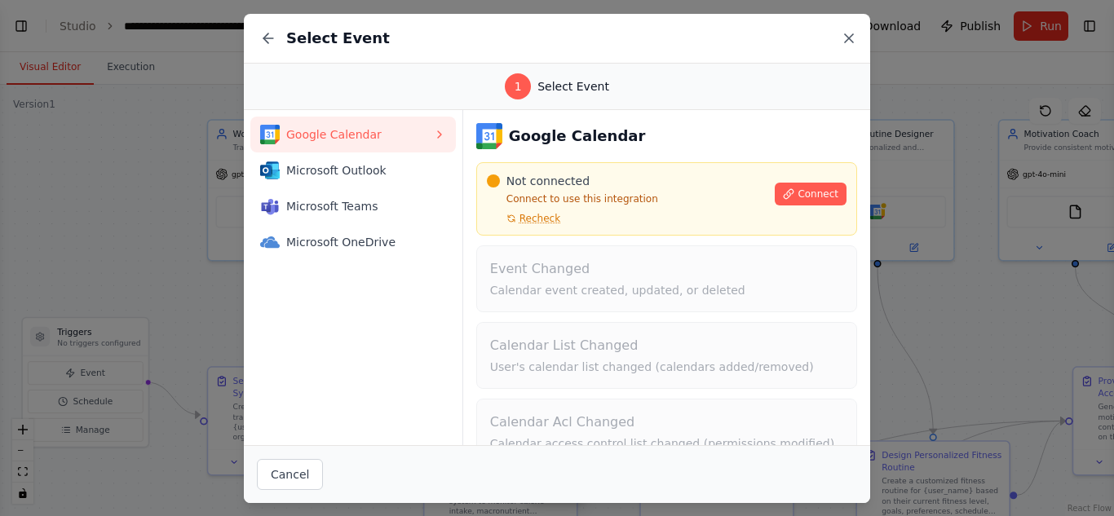
click at [855, 42] on icon at bounding box center [849, 38] width 16 height 16
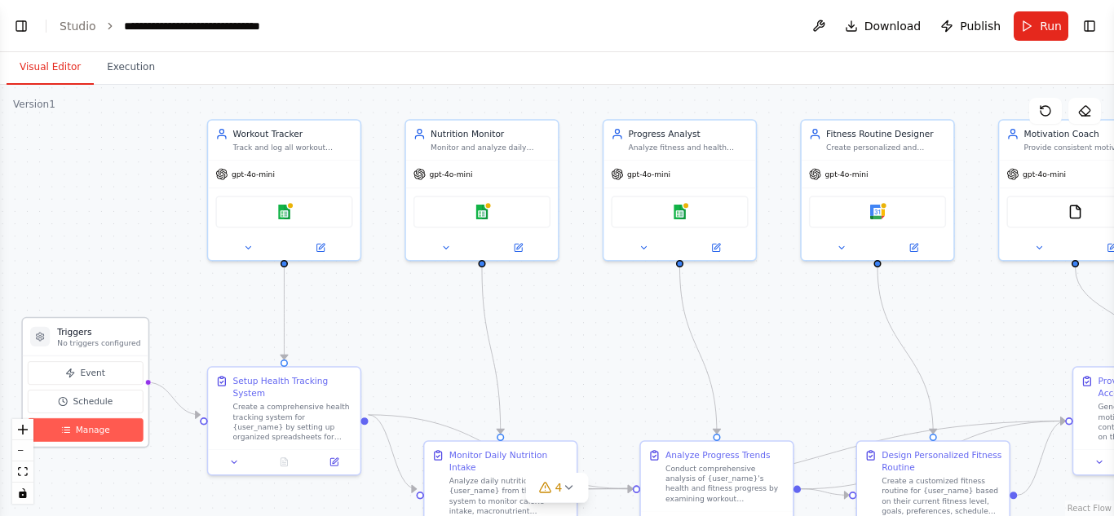
click at [90, 430] on span "Manage" at bounding box center [93, 430] width 34 height 12
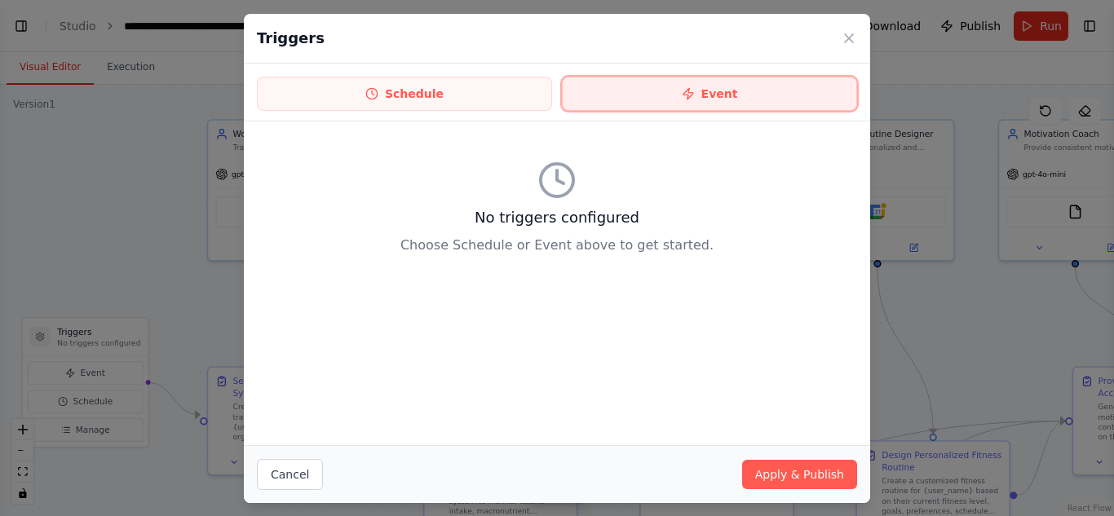
click at [742, 94] on button "Event" at bounding box center [709, 94] width 295 height 34
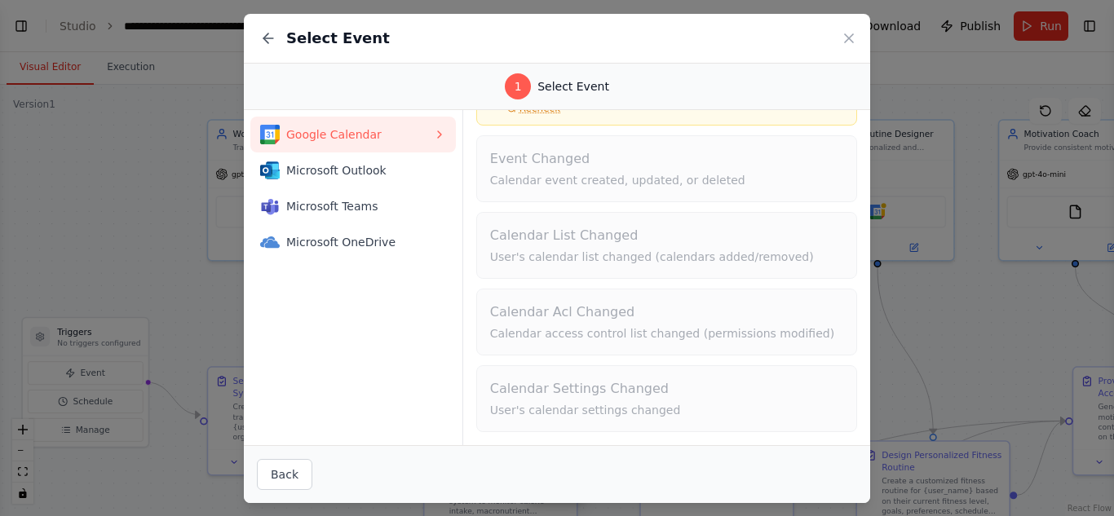
scroll to position [0, 0]
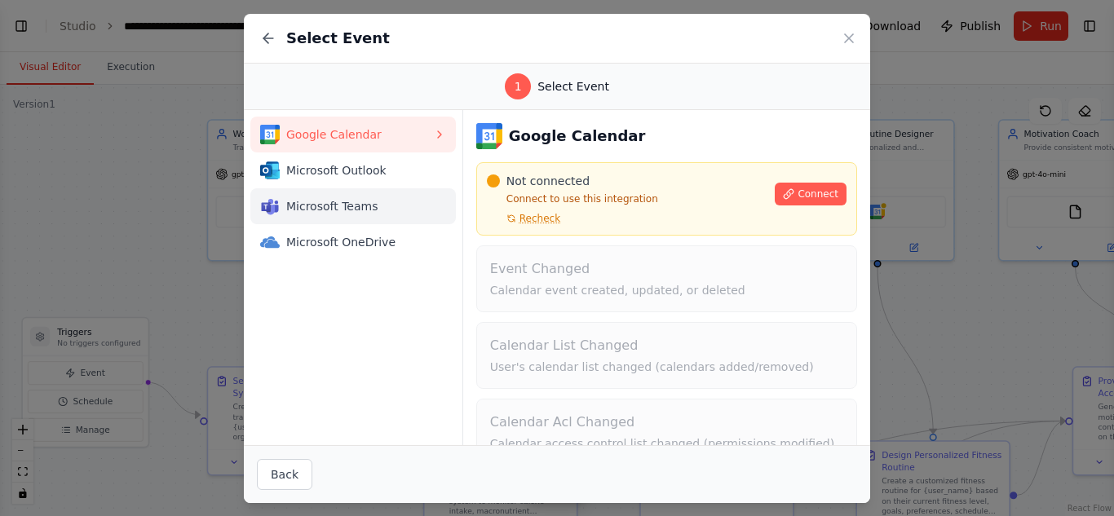
click at [373, 206] on span "Microsoft Teams" at bounding box center [359, 206] width 147 height 16
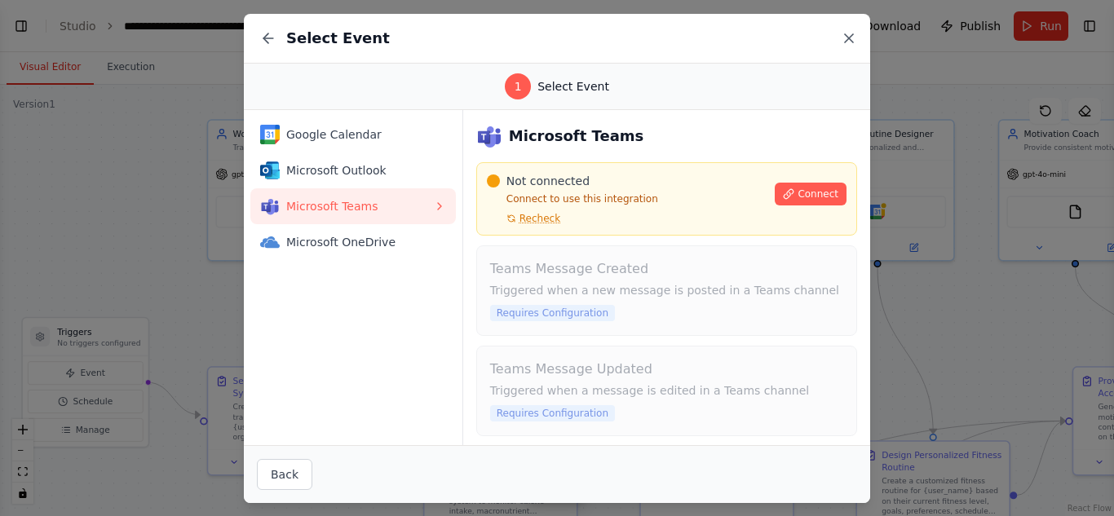
click at [850, 37] on icon at bounding box center [849, 38] width 8 height 8
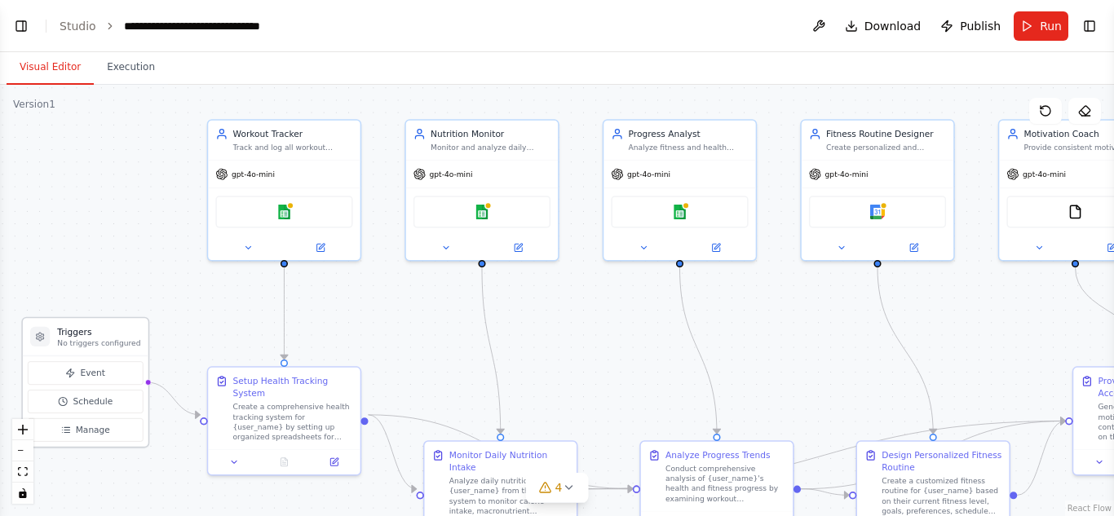
click at [128, 339] on p "No triggers configured" at bounding box center [98, 343] width 83 height 10
click at [105, 325] on h3 "Triggers" at bounding box center [98, 331] width 83 height 12
drag, startPoint x: 109, startPoint y: 344, endPoint x: 145, endPoint y: 267, distance: 84.6
click at [145, 267] on p "No triggers configured" at bounding box center [136, 269] width 83 height 10
click at [82, 270] on div at bounding box center [77, 263] width 20 height 20
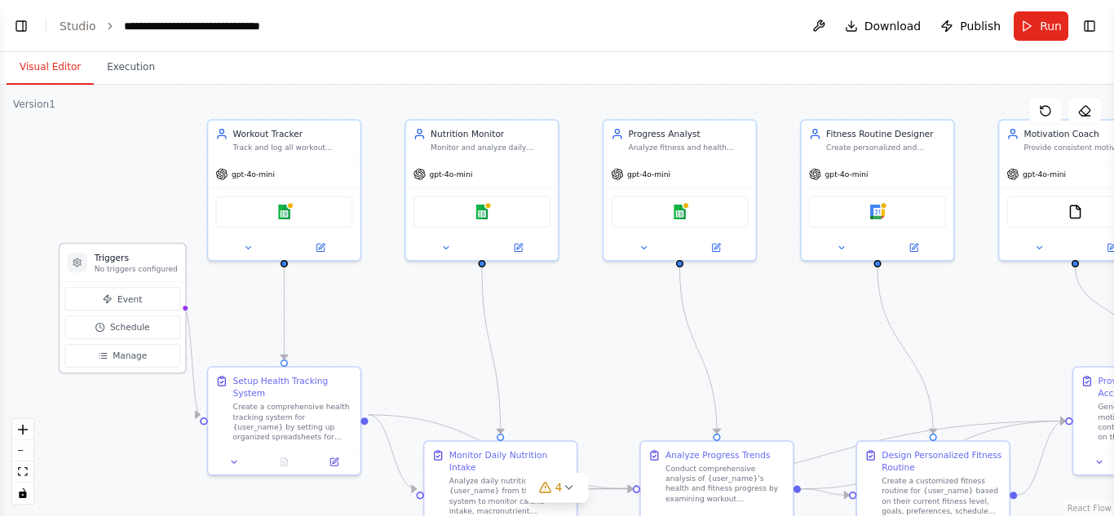
click at [78, 270] on div at bounding box center [77, 263] width 20 height 20
click at [123, 271] on p "No triggers configured" at bounding box center [136, 269] width 83 height 10
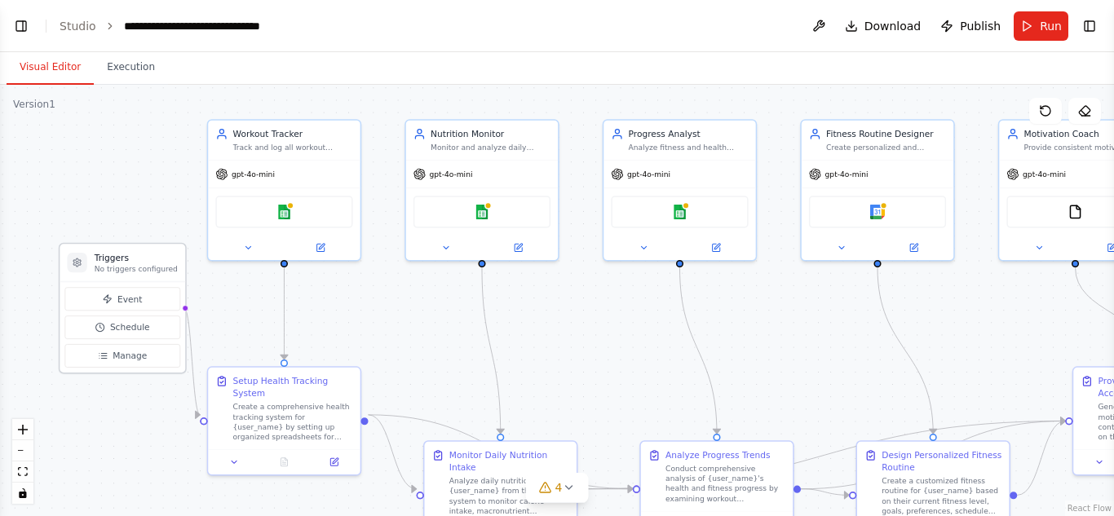
click at [123, 271] on p "No triggers configured" at bounding box center [136, 269] width 83 height 10
drag, startPoint x: 123, startPoint y: 271, endPoint x: 85, endPoint y: 192, distance: 87.9
click at [85, 192] on div ".deletable-edge-delete-btn { width: 20px; height: 20px; border: 0px solid #ffff…" at bounding box center [557, 300] width 1114 height 431
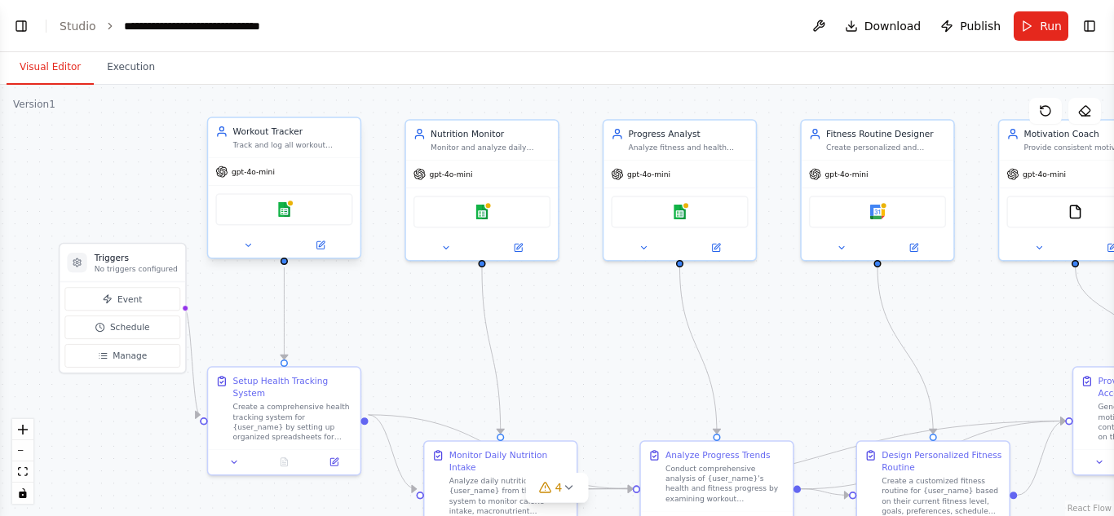
click at [334, 214] on div "Google sheets" at bounding box center [283, 209] width 137 height 32
click at [156, 289] on button "Event" at bounding box center [122, 299] width 116 height 24
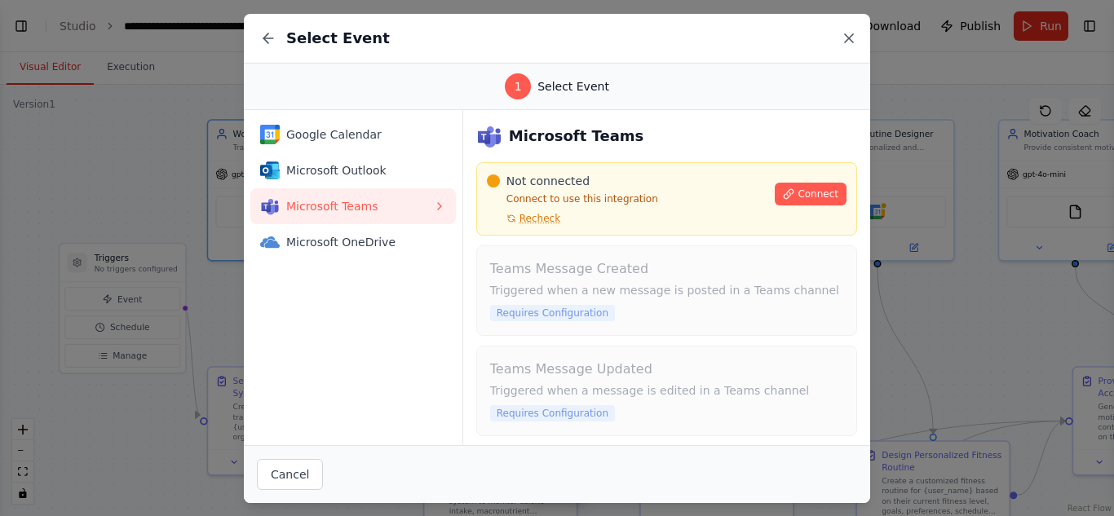
click at [851, 31] on icon at bounding box center [849, 38] width 16 height 16
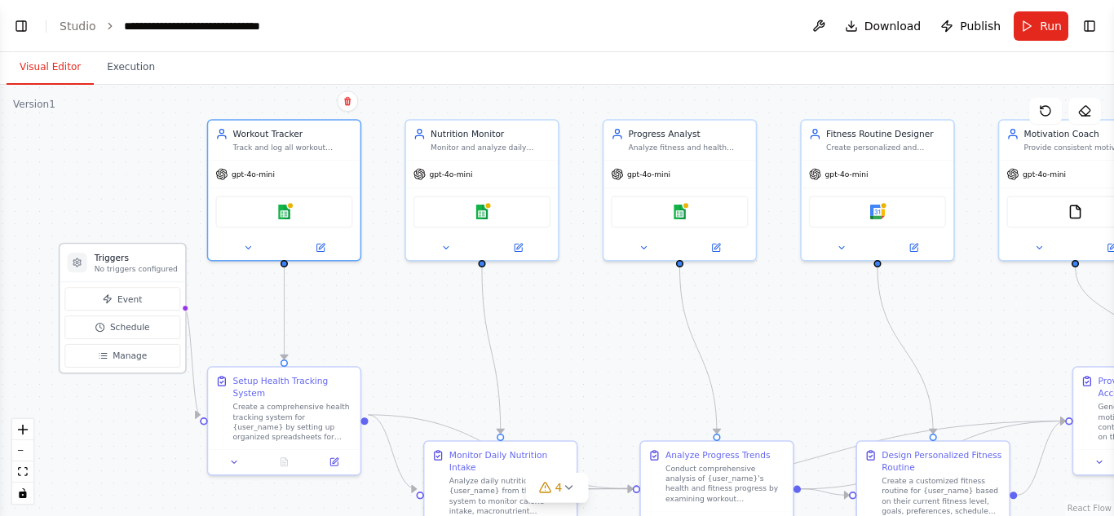
click at [142, 256] on h3 "Triggers" at bounding box center [136, 257] width 83 height 12
click at [142, 266] on p "No triggers configured" at bounding box center [136, 269] width 83 height 10
click at [146, 265] on p "No triggers configured" at bounding box center [136, 269] width 83 height 10
click at [139, 267] on p "No triggers configured" at bounding box center [136, 269] width 83 height 10
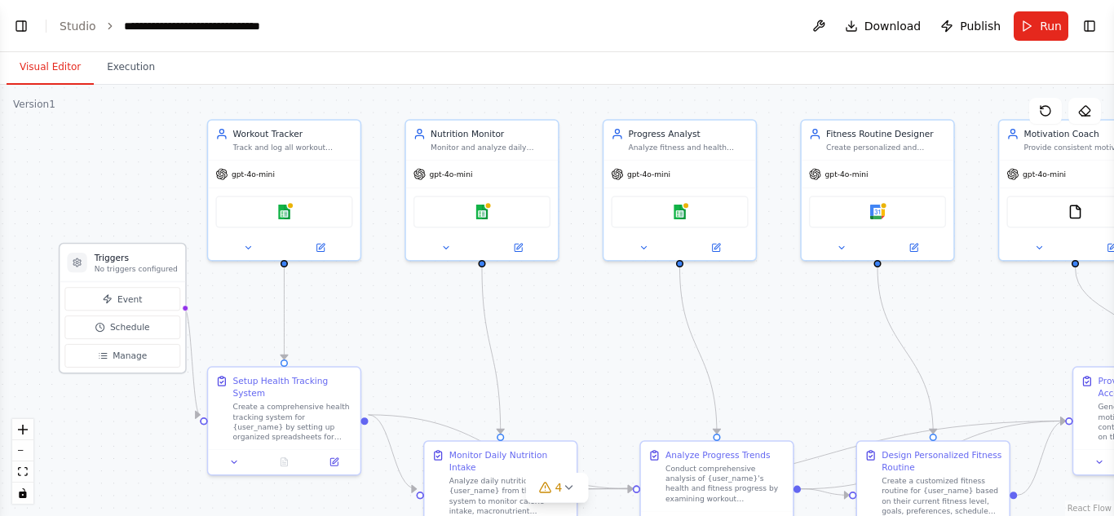
click at [139, 267] on p "No triggers configured" at bounding box center [136, 269] width 83 height 10
click at [142, 254] on h3 "Triggers" at bounding box center [136, 257] width 83 height 12
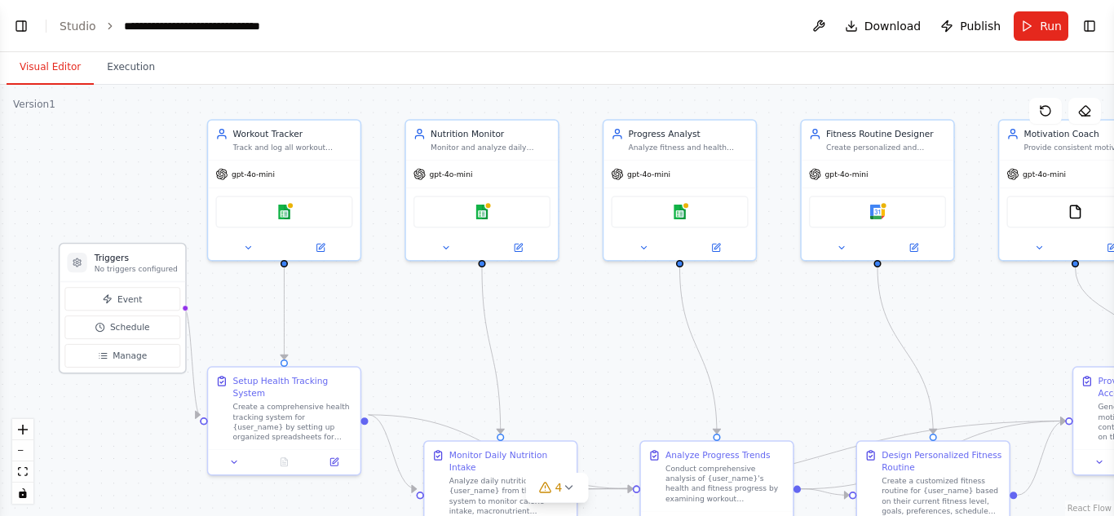
click at [142, 254] on h3 "Triggers" at bounding box center [136, 257] width 83 height 12
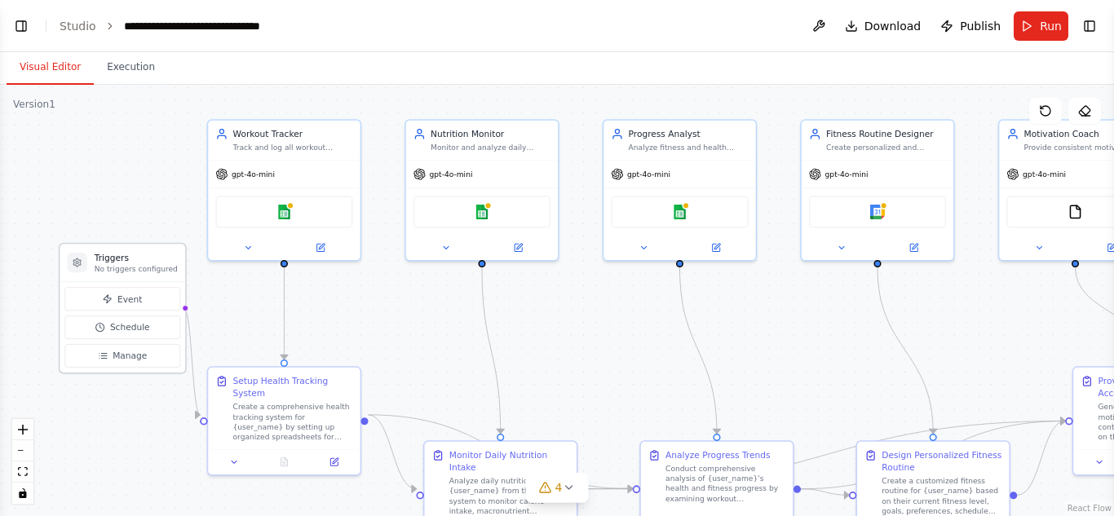
click at [142, 254] on h3 "Triggers" at bounding box center [136, 257] width 83 height 12
